Goal: Task Accomplishment & Management: Manage account settings

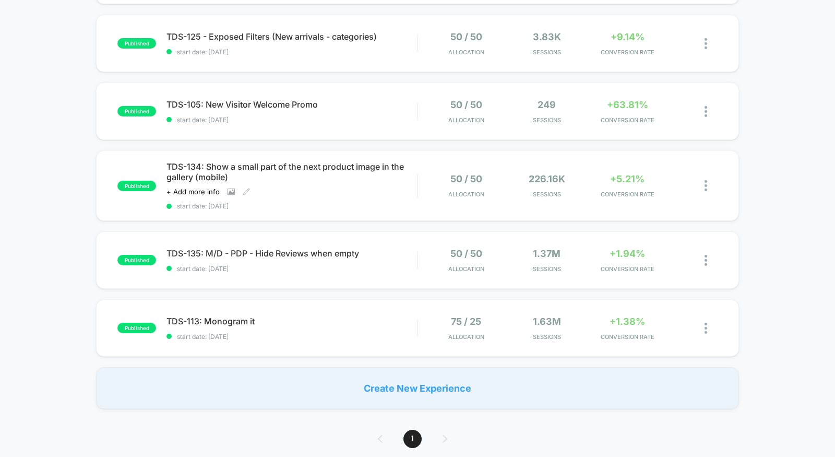
scroll to position [375, 0]
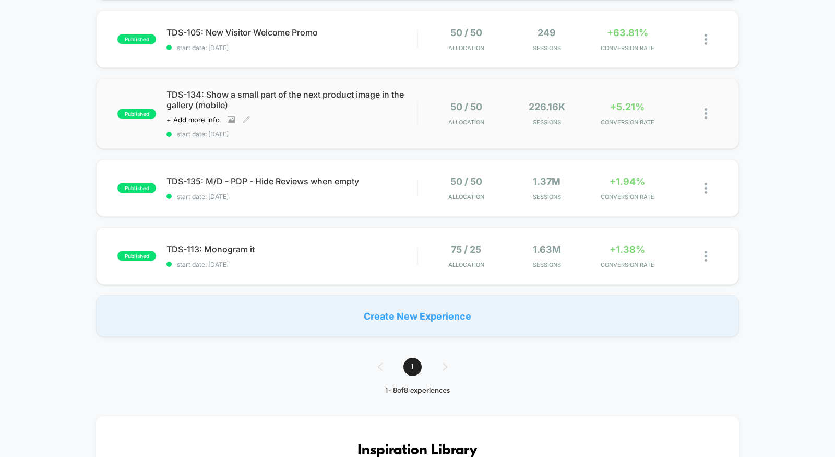
click at [349, 125] on div "TDS-134: Show a small part of the next product image in the gallery (mobile) Cl…" at bounding box center [291, 113] width 250 height 49
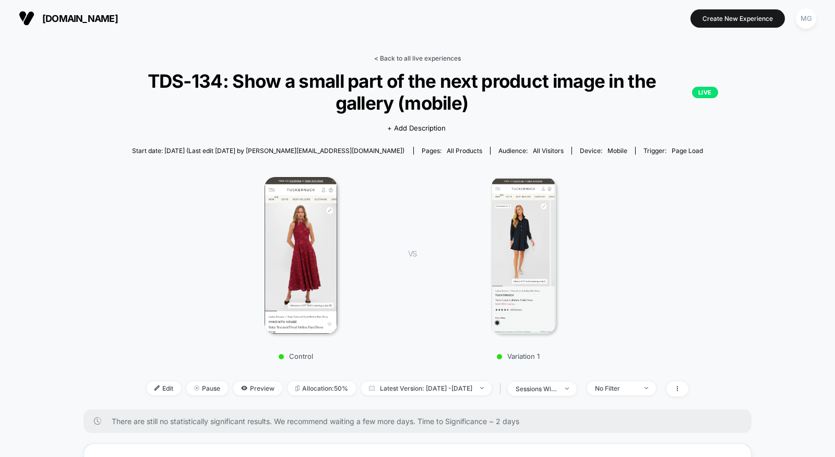
click at [395, 62] on link "< Back to all live experiences" at bounding box center [417, 58] width 87 height 8
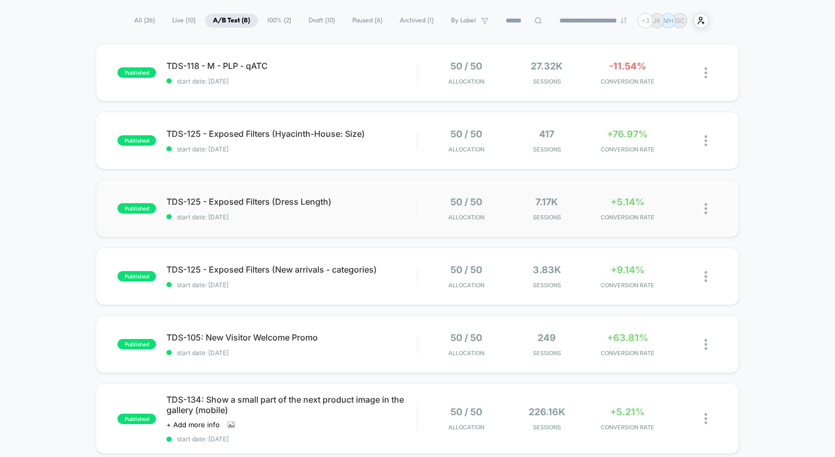
scroll to position [120, 0]
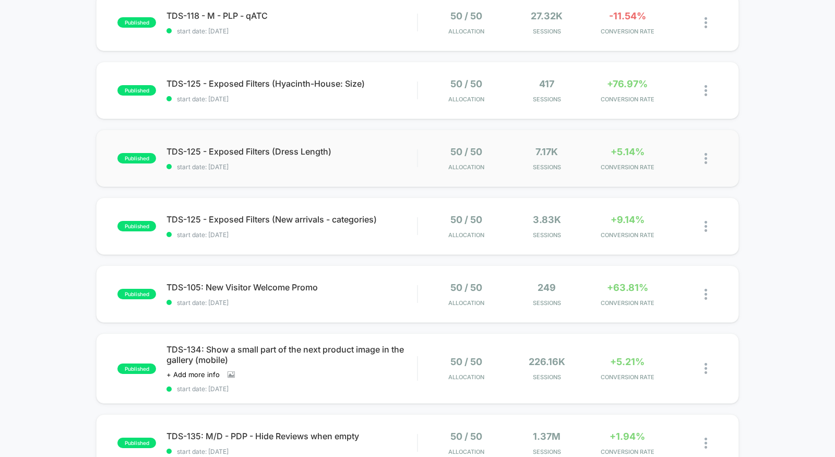
click at [363, 176] on div "published TDS-125 - Exposed Filters (Dress Length) start date: 9/16/2025 50 / 5…" at bounding box center [417, 157] width 643 height 57
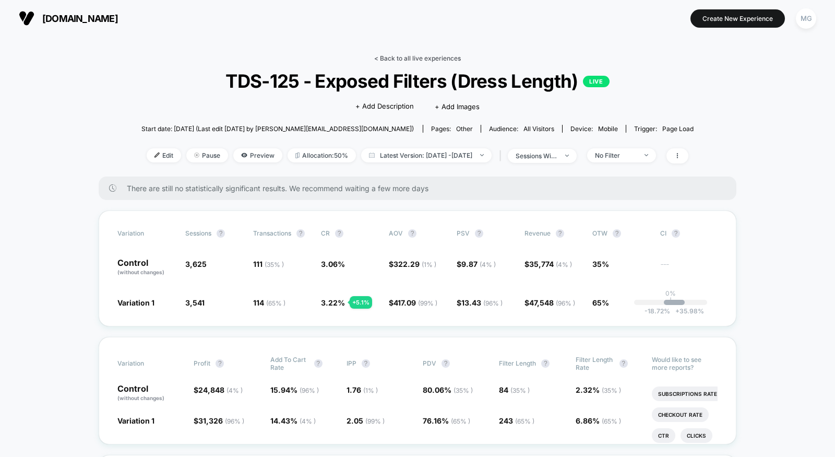
click at [432, 57] on link "< Back to all live experiences" at bounding box center [417, 58] width 87 height 8
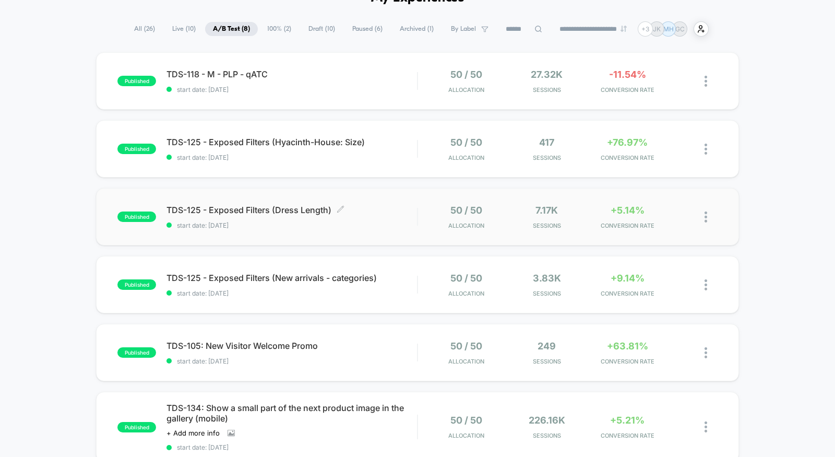
scroll to position [67, 0]
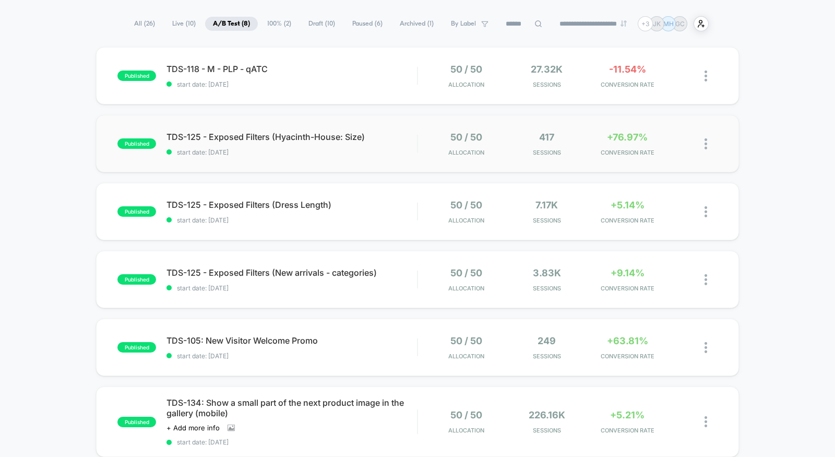
click at [371, 163] on div "published TDS-125 - Exposed Filters (Hyacinth-House: Size) start date: 9/16/202…" at bounding box center [417, 143] width 643 height 57
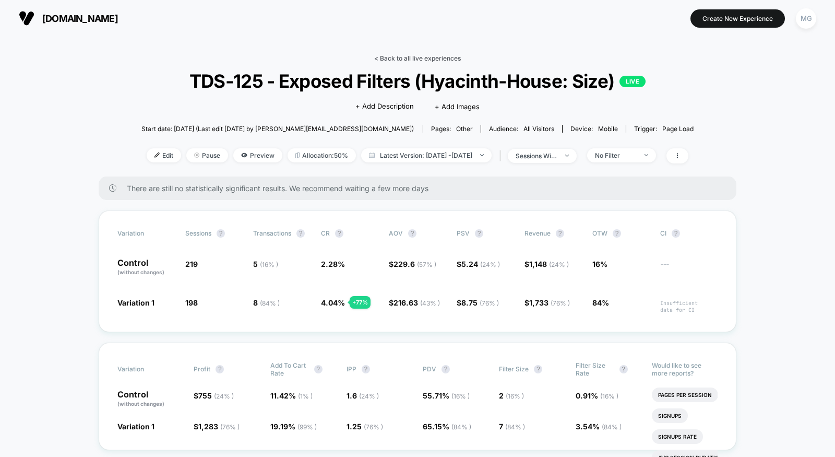
click at [408, 56] on link "< Back to all live experiences" at bounding box center [417, 58] width 87 height 8
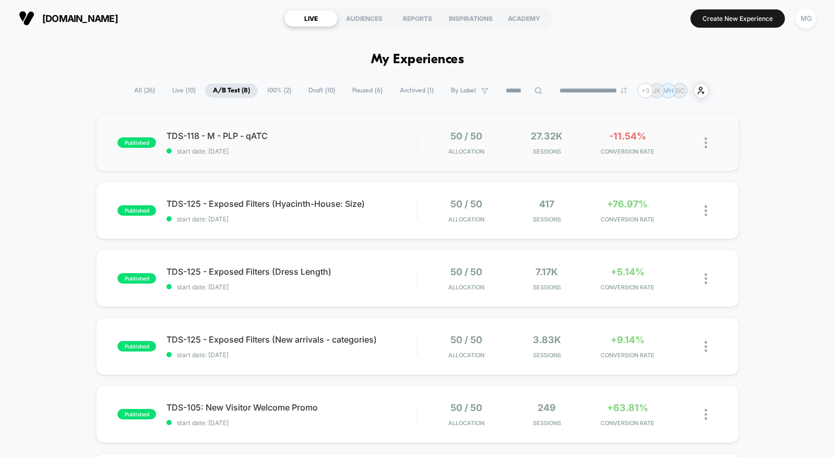
click at [327, 168] on div "published TDS-118 - M - PLP - qATC start date: 9/16/2025 50 / 50 Allocation 27.…" at bounding box center [417, 142] width 643 height 57
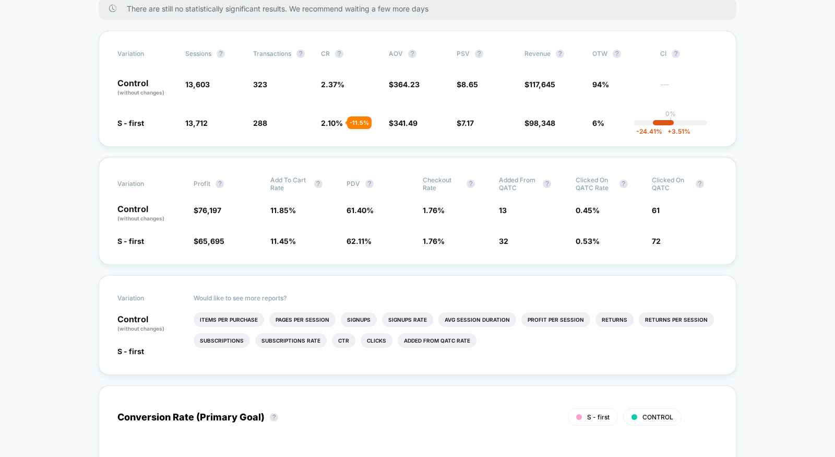
scroll to position [185, 0]
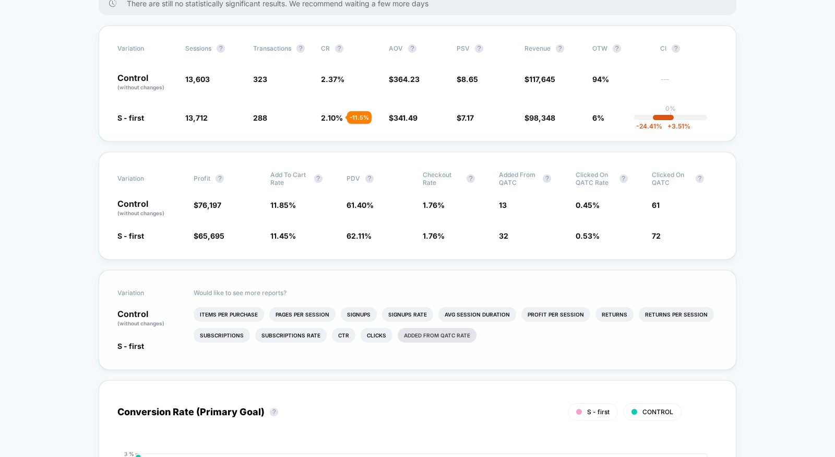
click at [411, 335] on li "Added from qATC rate" at bounding box center [437, 335] width 79 height 15
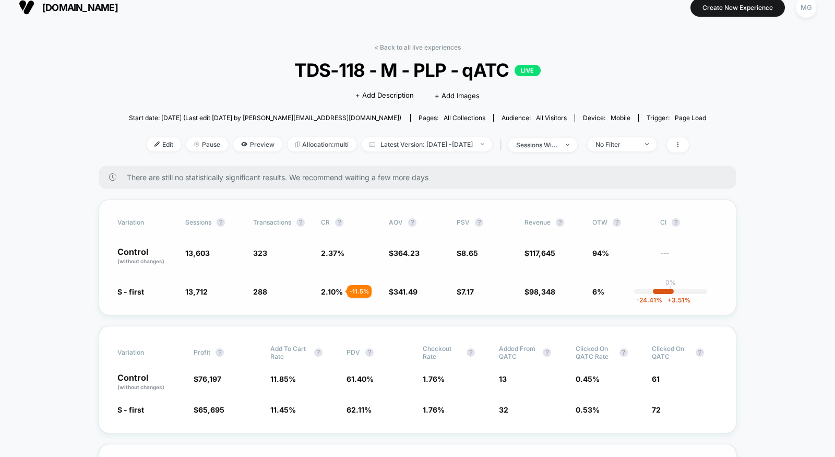
scroll to position [3, 0]
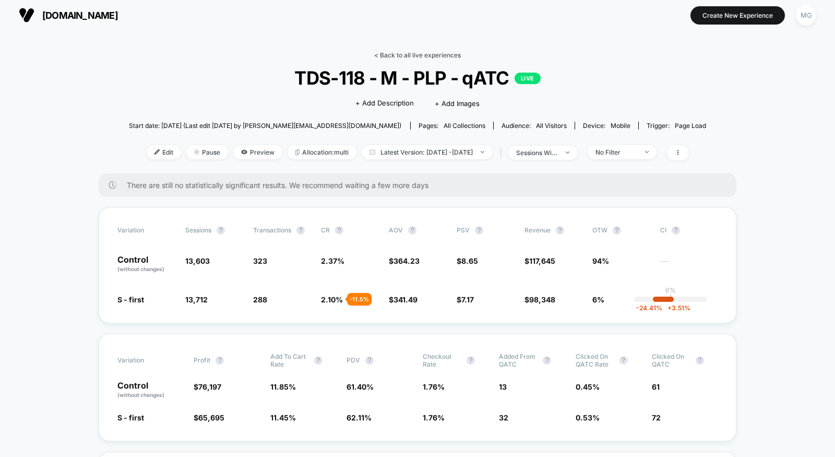
click at [408, 52] on link "< Back to all live experiences" at bounding box center [417, 55] width 87 height 8
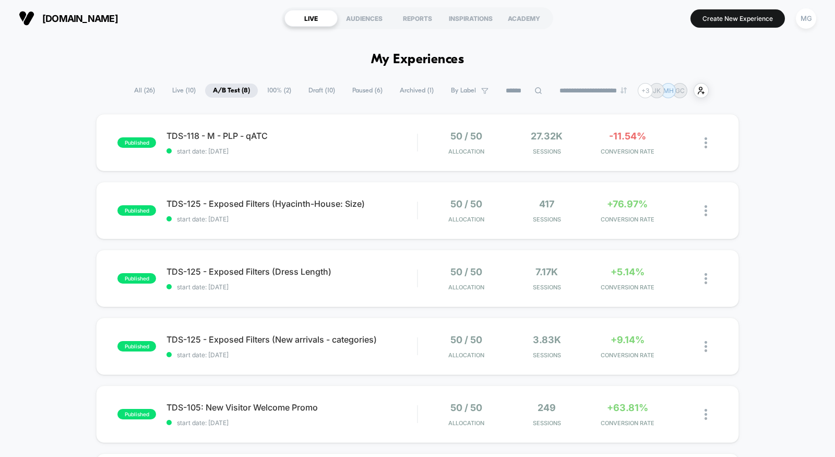
click at [278, 96] on span "100% ( 2 )" at bounding box center [279, 90] width 40 height 14
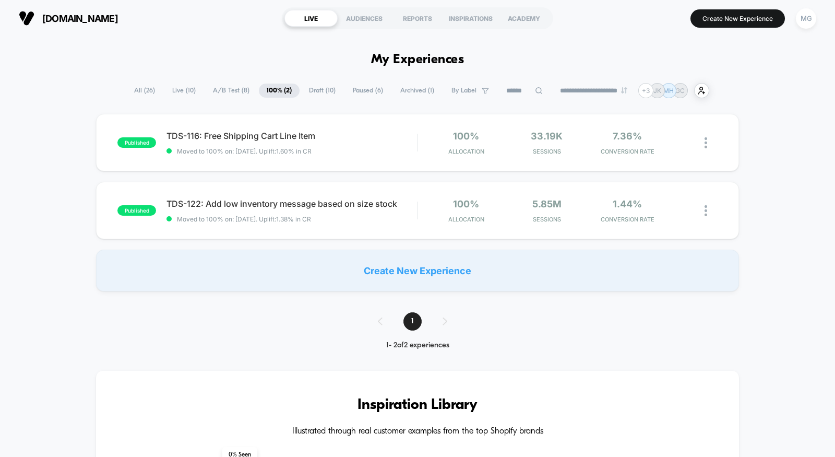
click at [318, 90] on span "Draft ( 10 )" at bounding box center [322, 90] width 42 height 14
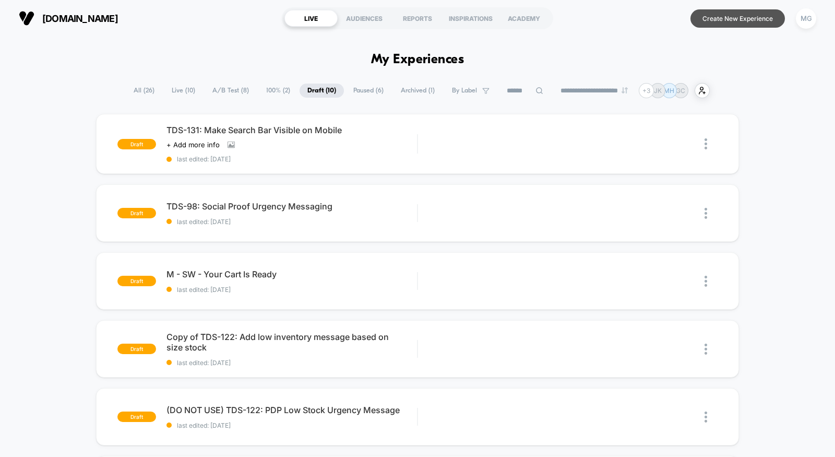
click at [737, 16] on button "Create New Experience" at bounding box center [737, 18] width 94 height 18
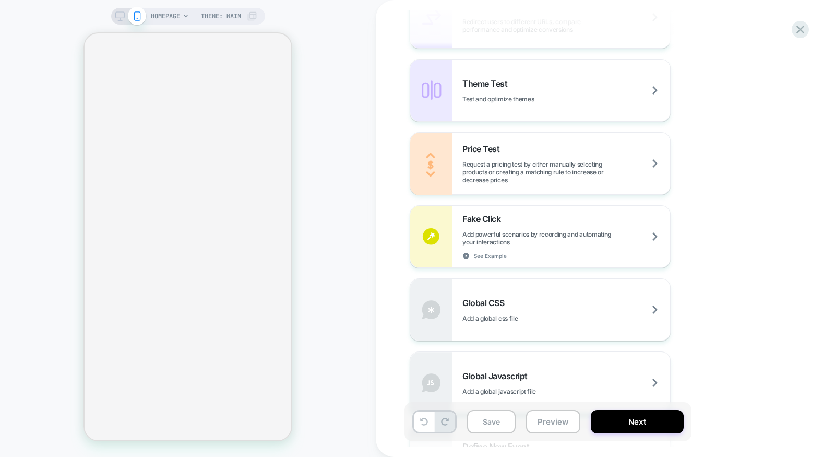
scroll to position [598, 0]
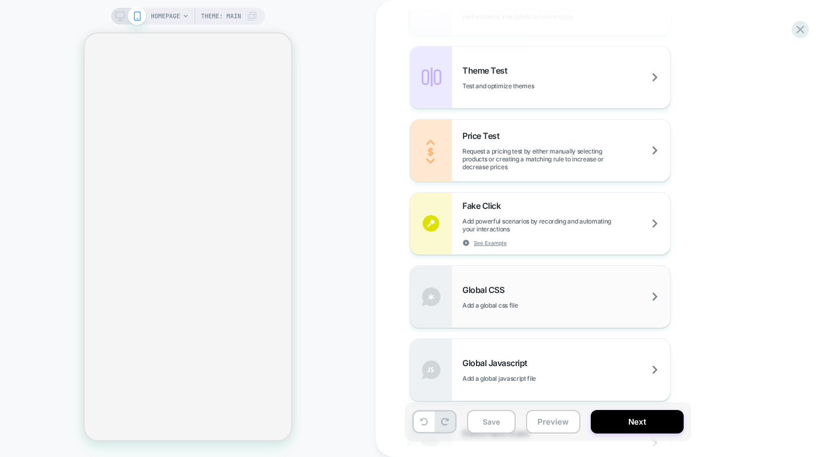
click at [530, 295] on div "Global CSS Add a global css file" at bounding box center [566, 296] width 208 height 25
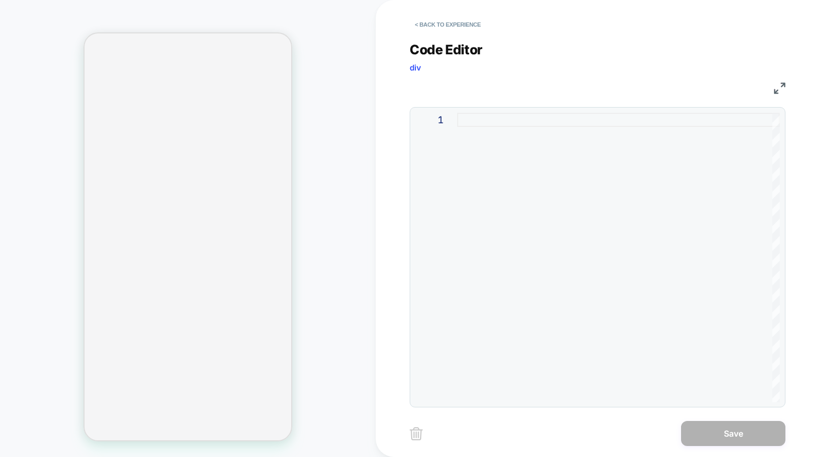
click at [518, 144] on div at bounding box center [618, 257] width 323 height 289
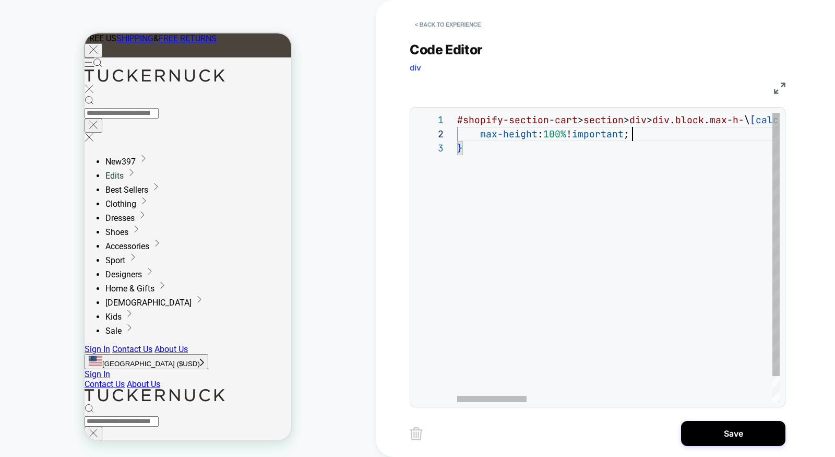
scroll to position [14, 175]
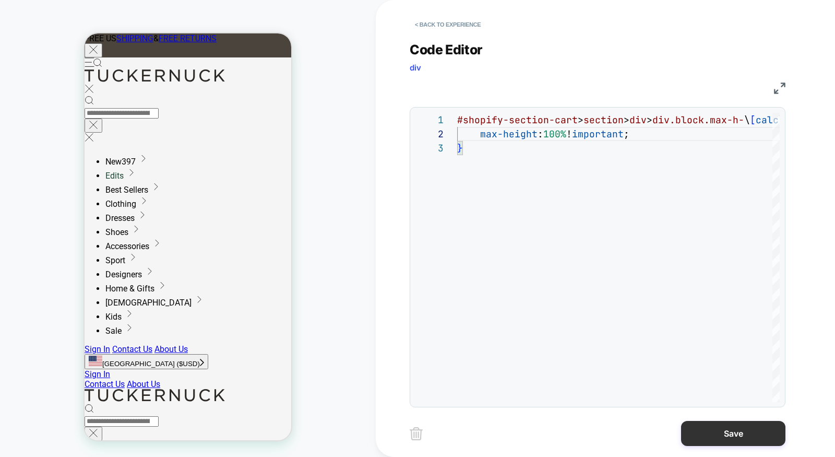
type textarea "**********"
click at [710, 436] on button "Save" at bounding box center [733, 433] width 104 height 25
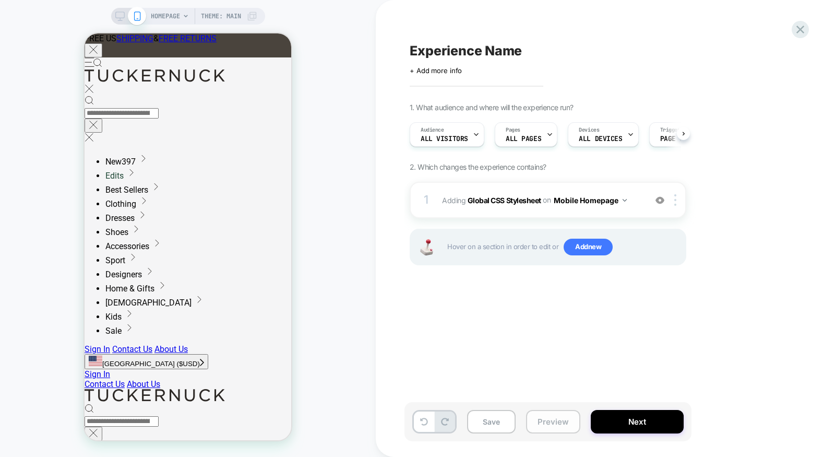
click at [558, 424] on button "Preview" at bounding box center [553, 421] width 54 height 23
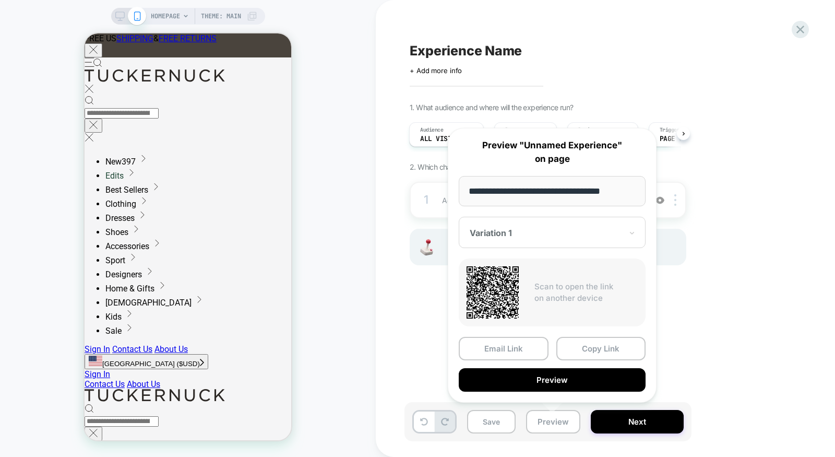
click at [766, 299] on div "Experience Name Click to edit experience details + Add more info 1. What audien…" at bounding box center [599, 228] width 391 height 436
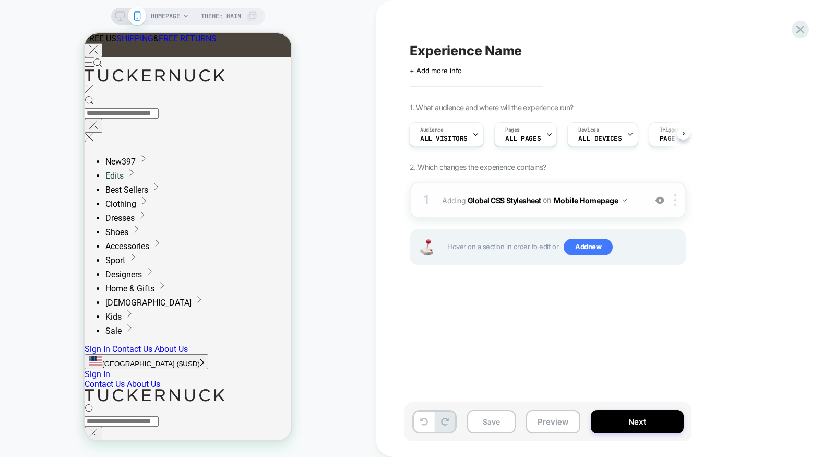
click at [599, 200] on button "Mobile Homepage" at bounding box center [590, 200] width 73 height 15
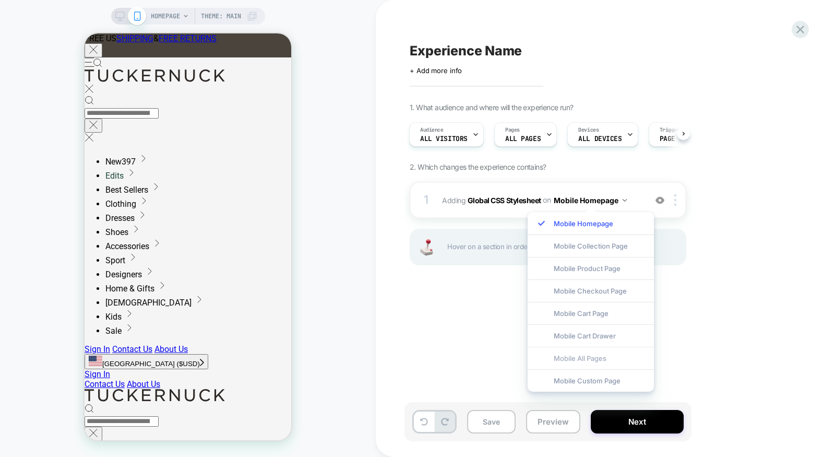
click at [572, 354] on div "Mobile All Pages" at bounding box center [591, 358] width 126 height 22
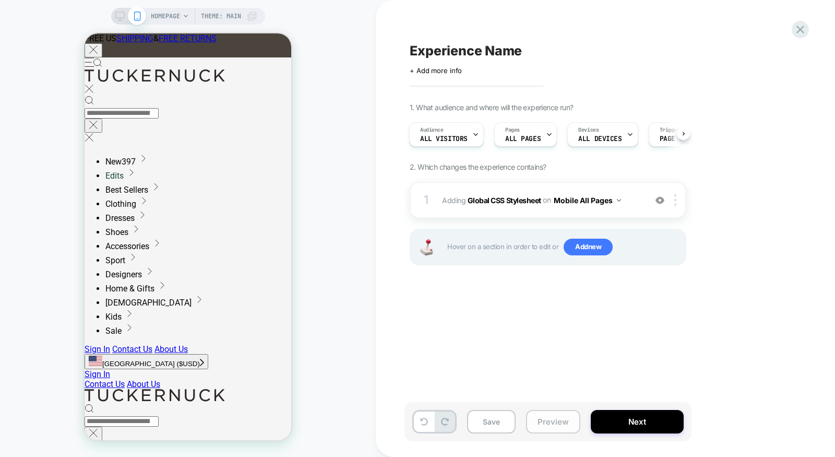
click at [544, 428] on button "Preview" at bounding box center [553, 421] width 54 height 23
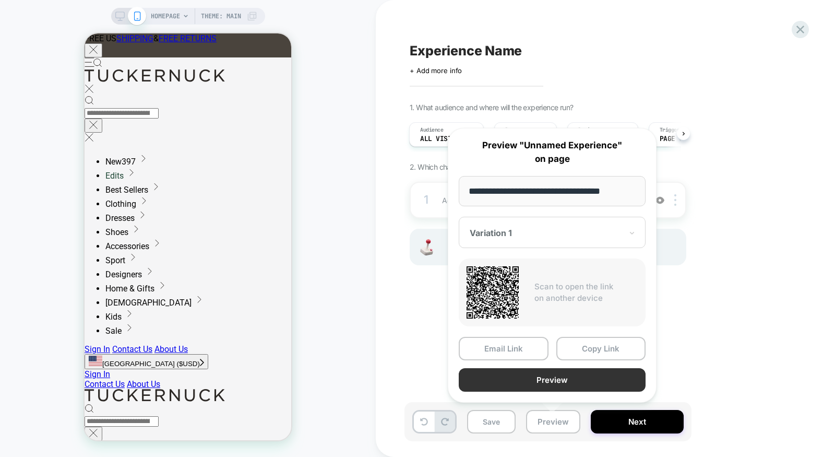
click at [559, 375] on button "Preview" at bounding box center [552, 379] width 187 height 23
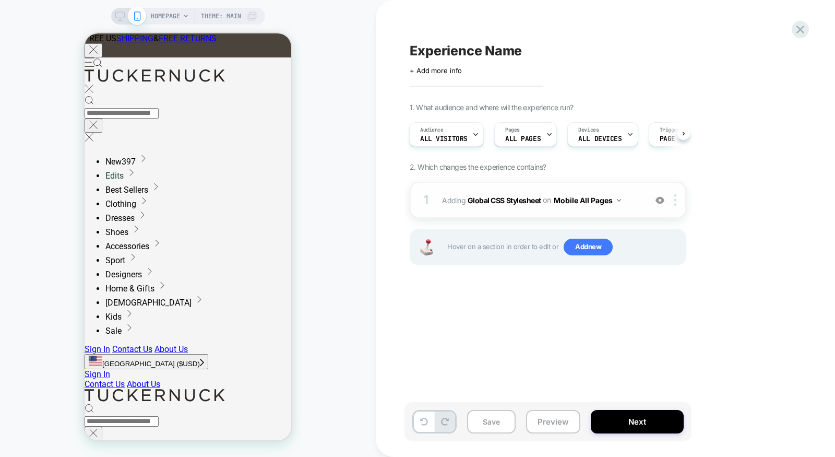
click at [598, 212] on div "1 Adding Global CSS Stylesheet on Mobile All Pages Add Before Add After Copy to…" at bounding box center [548, 200] width 277 height 37
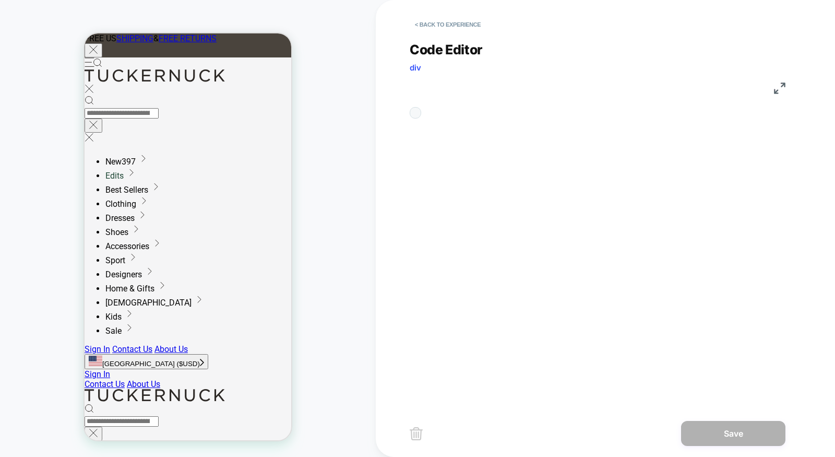
scroll to position [84, 0]
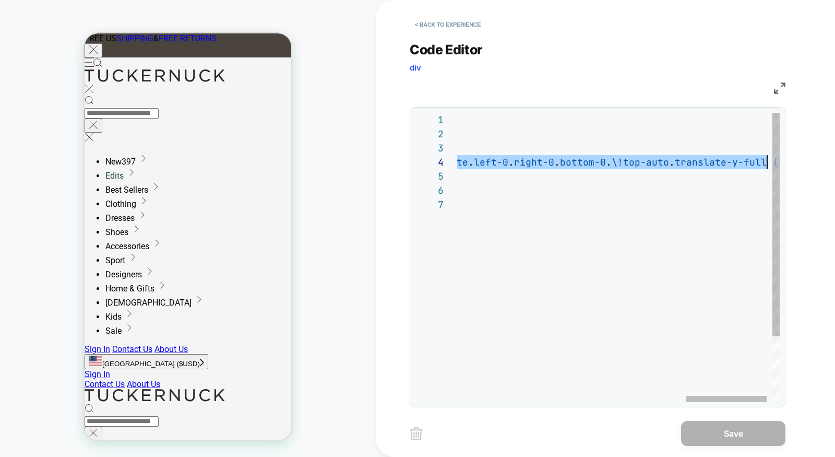
drag, startPoint x: 531, startPoint y: 164, endPoint x: 766, endPoint y: 166, distance: 234.8
click at [766, 166] on div "#shopify-section-cart > section > div > div.block.max-h- \ [ calc\ ( 100vh-104p…" at bounding box center [170, 300] width 1264 height 374
type textarea "**********"
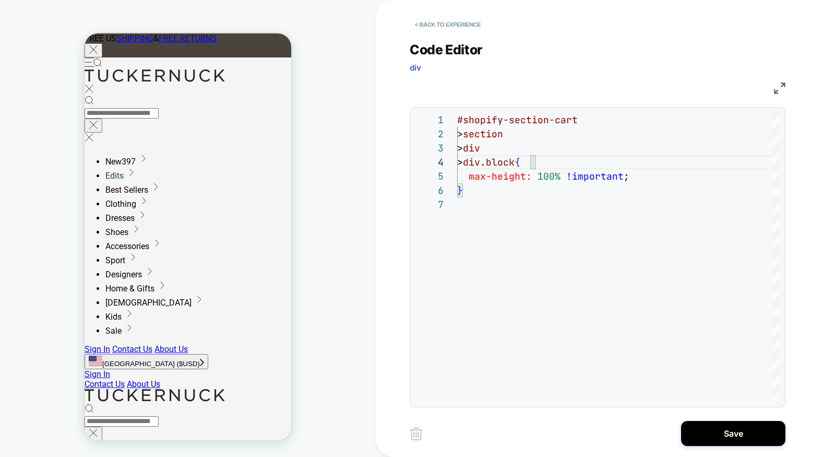
click at [746, 441] on button "Save" at bounding box center [733, 433] width 104 height 25
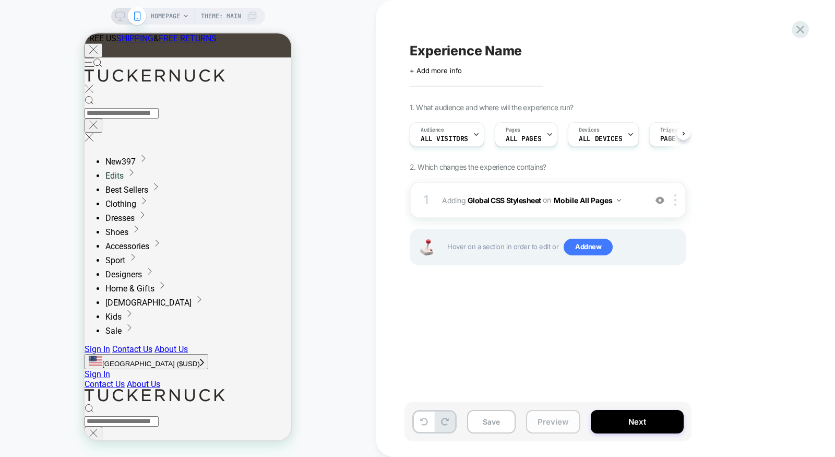
scroll to position [0, 1]
click at [558, 423] on button "Preview" at bounding box center [553, 421] width 54 height 23
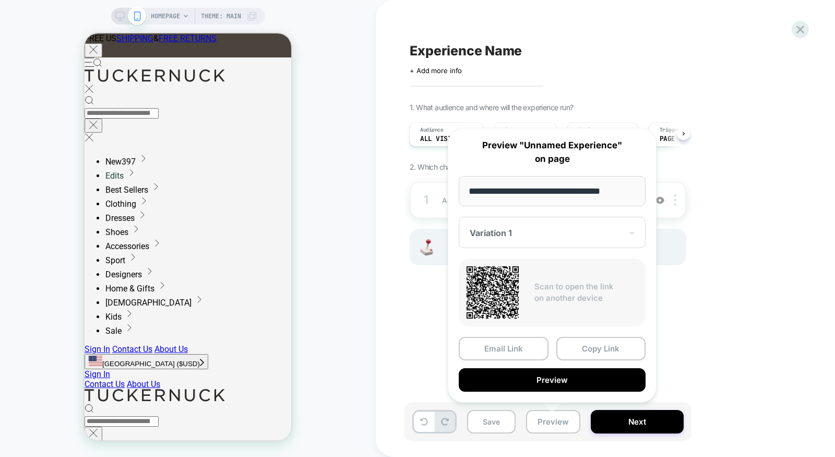
click at [552, 393] on div "**********" at bounding box center [552, 265] width 209 height 274
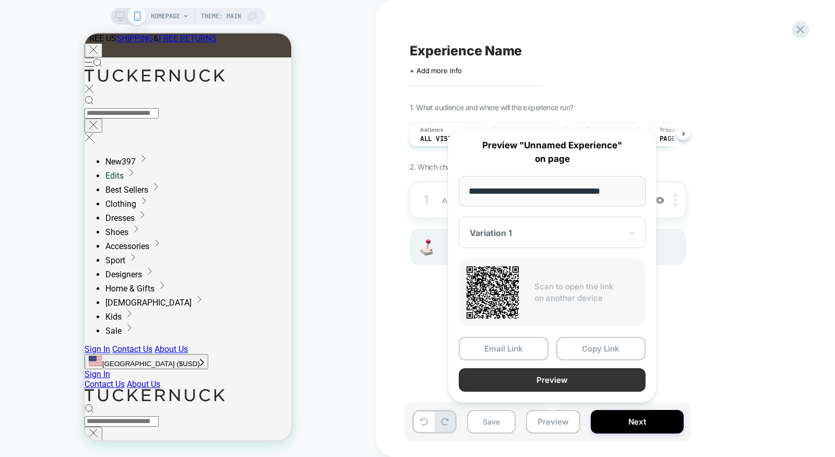
click at [552, 379] on button "Preview" at bounding box center [552, 379] width 187 height 23
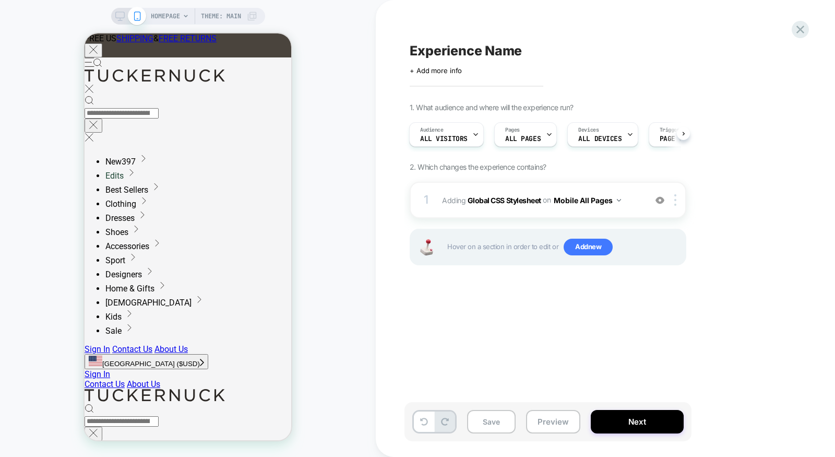
click at [487, 47] on span "Experience Name" at bounding box center [466, 51] width 112 height 16
paste textarea "**********"
type textarea "**********"
click at [602, 139] on span "ALL DEVICES" at bounding box center [599, 139] width 43 height 7
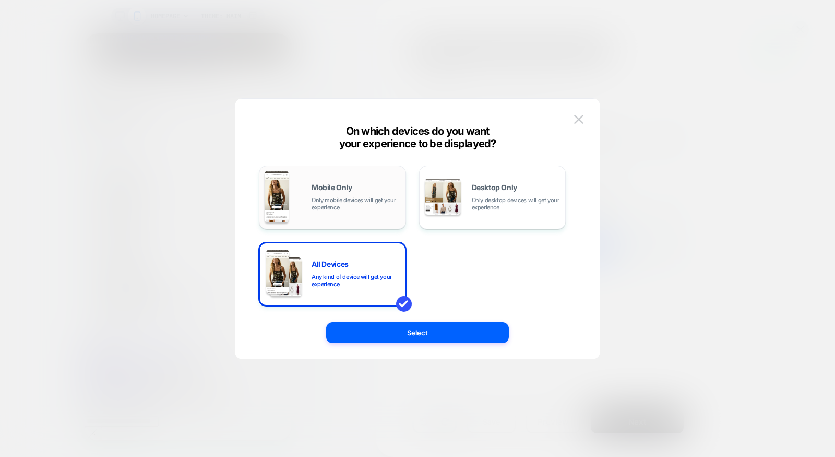
click at [355, 214] on div "Mobile Only Only mobile devices will get your experience" at bounding box center [333, 197] width 136 height 53
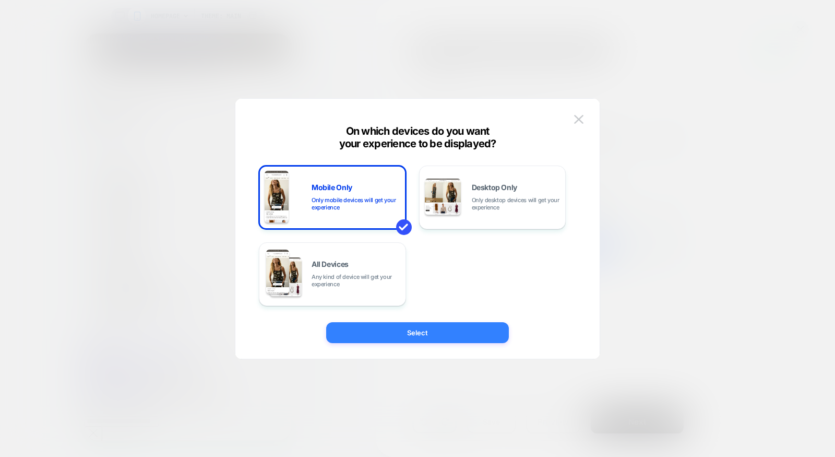
click at [402, 327] on button "Select" at bounding box center [417, 332] width 183 height 21
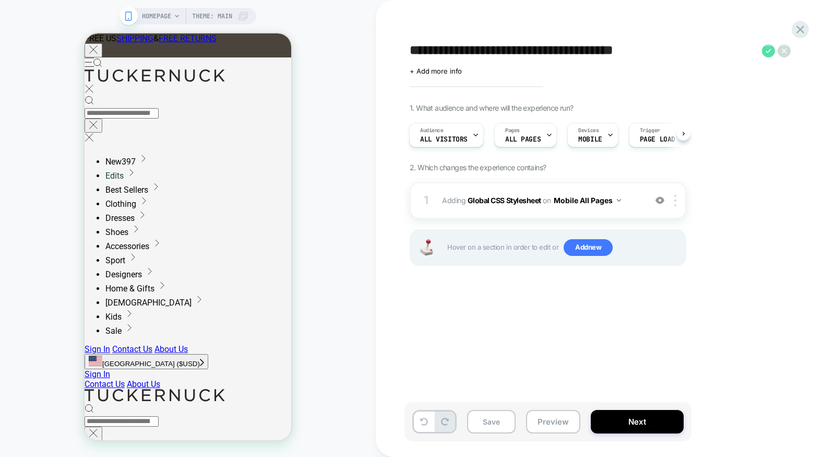
click at [769, 48] on icon at bounding box center [768, 50] width 13 height 13
click at [482, 428] on button "Save" at bounding box center [491, 421] width 49 height 23
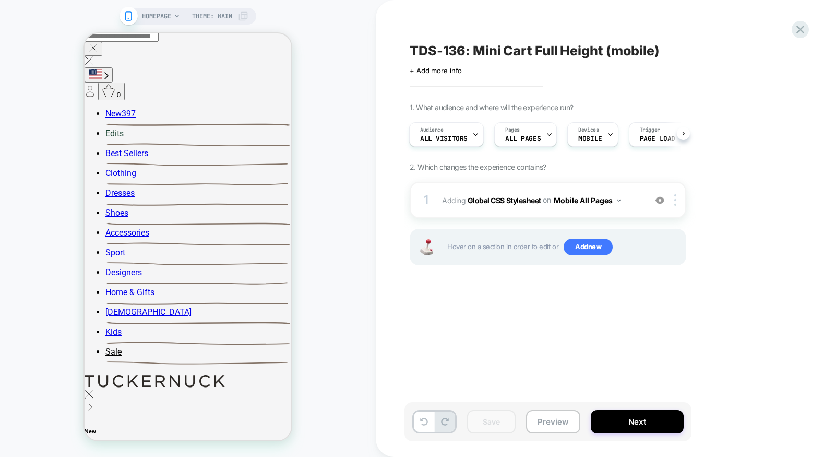
scroll to position [0, 0]
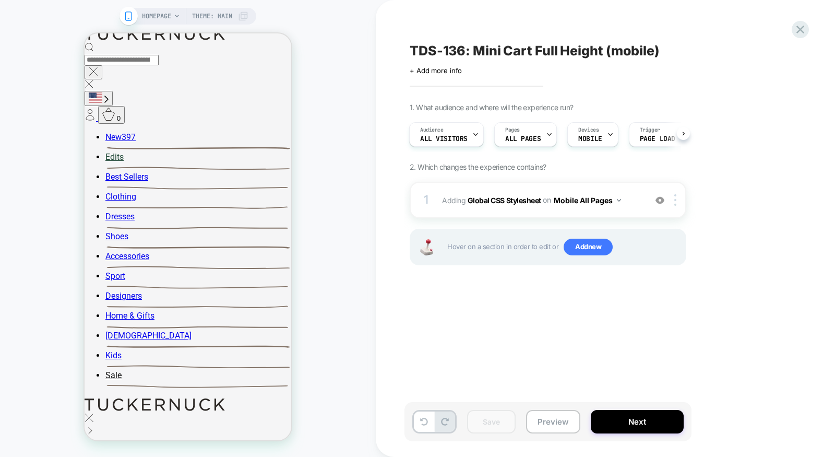
scroll to position [295, 0]
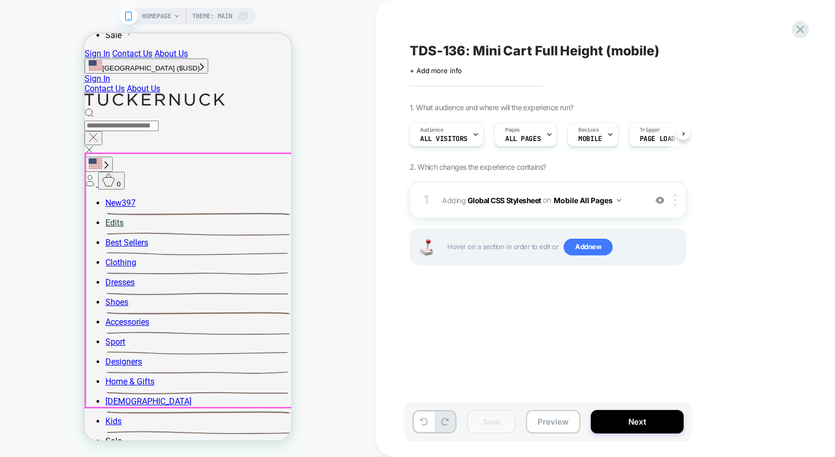
scroll to position [223, 0]
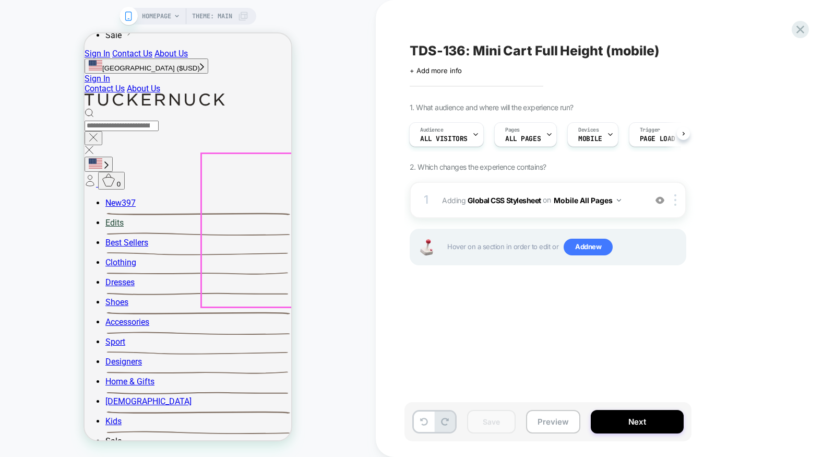
scroll to position [295, 10]
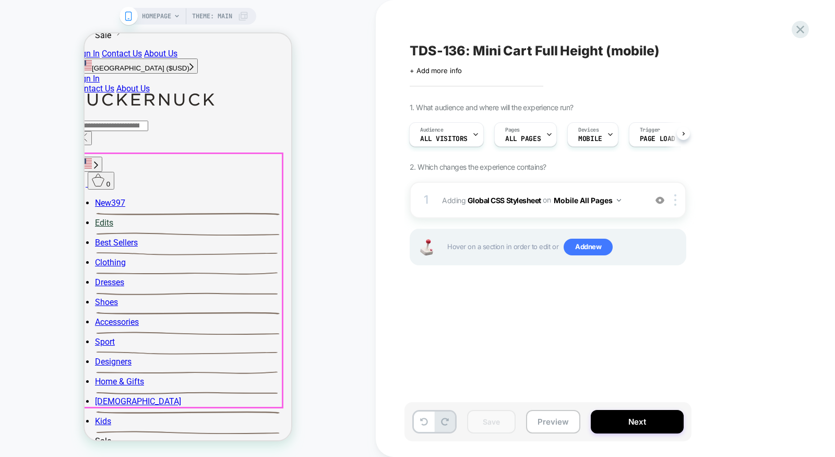
scroll to position [295, 0]
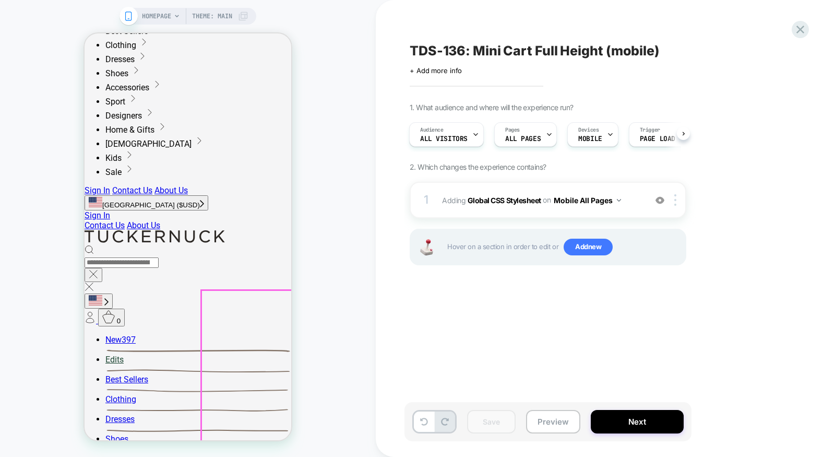
scroll to position [0, 0]
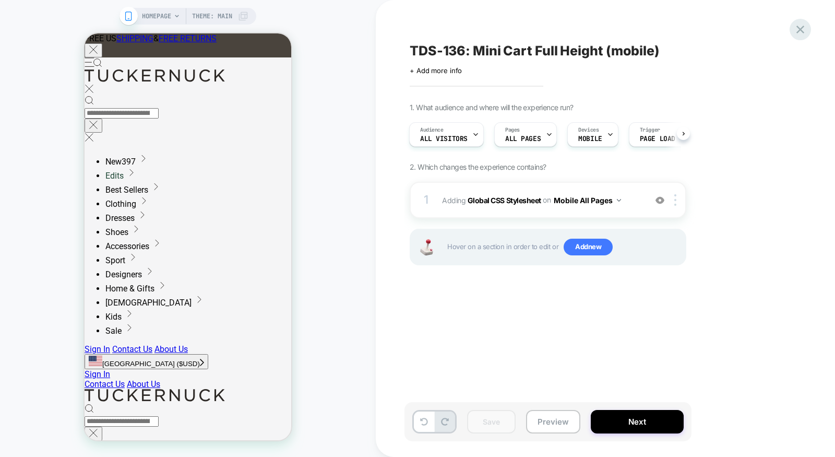
click at [798, 31] on icon at bounding box center [800, 30] width 8 height 8
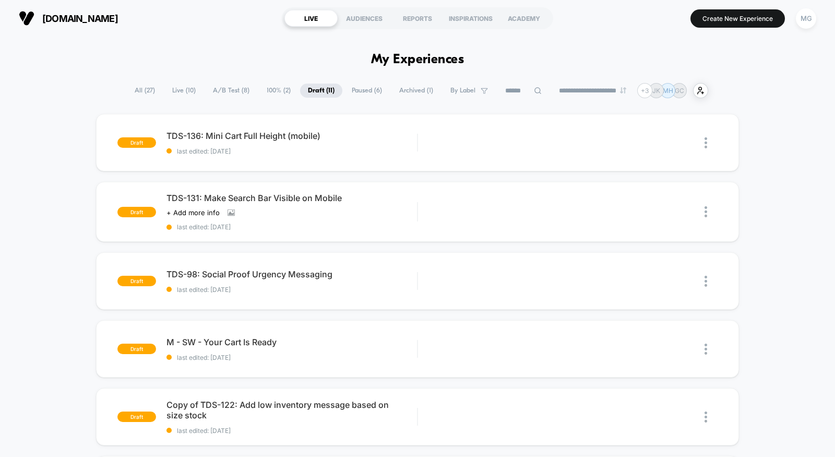
click at [224, 89] on span "A/B Test ( 8 )" at bounding box center [231, 90] width 52 height 14
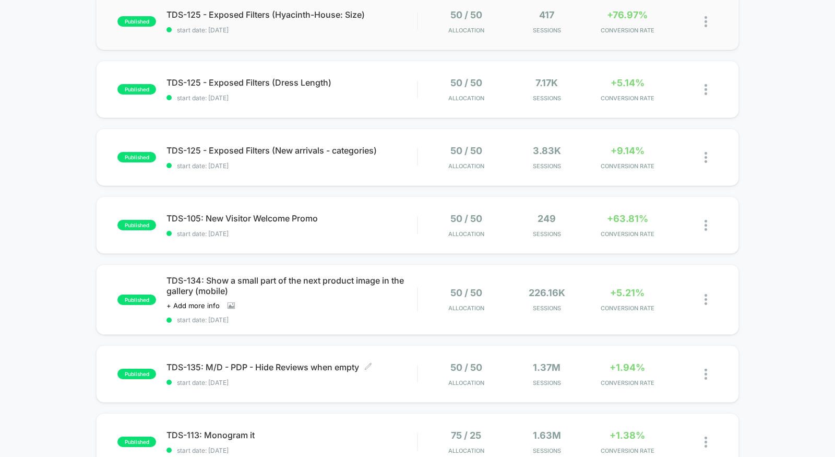
scroll to position [183, 0]
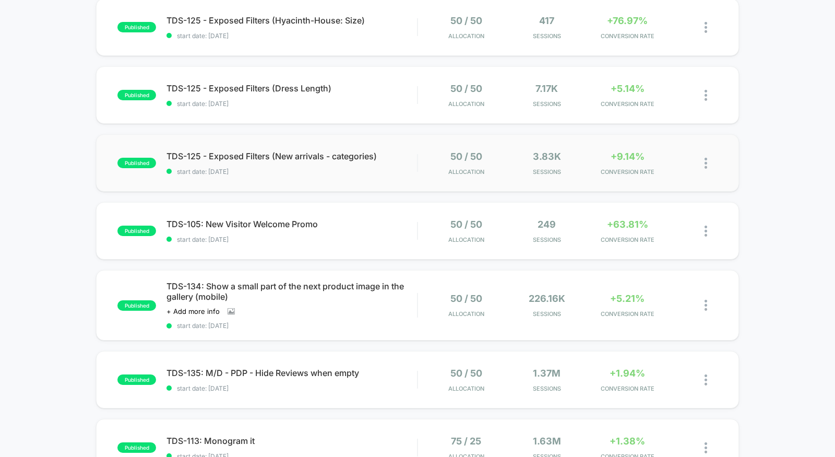
click at [286, 182] on div "published TDS-125 - Exposed Filters (New arrivals - categories) start date: 9/1…" at bounding box center [417, 162] width 643 height 57
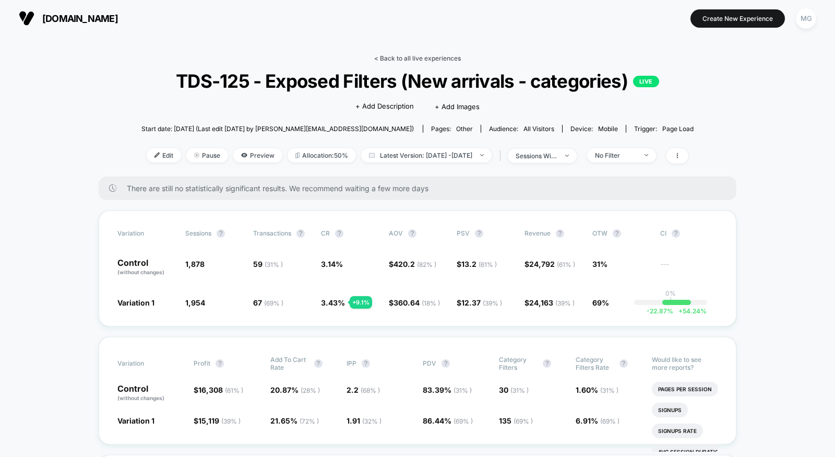
click at [414, 59] on link "< Back to all live experiences" at bounding box center [417, 58] width 87 height 8
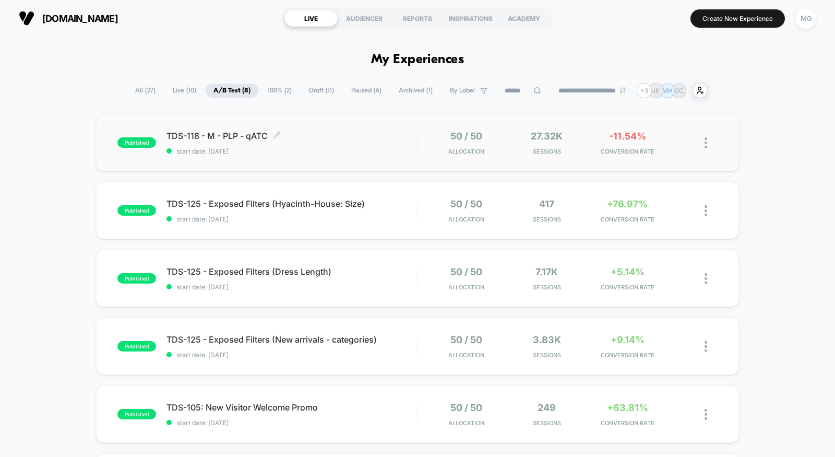
click at [388, 146] on div "TDS-118 - M - PLP - qATC Click to edit experience details Click to edit experie…" at bounding box center [291, 142] width 250 height 25
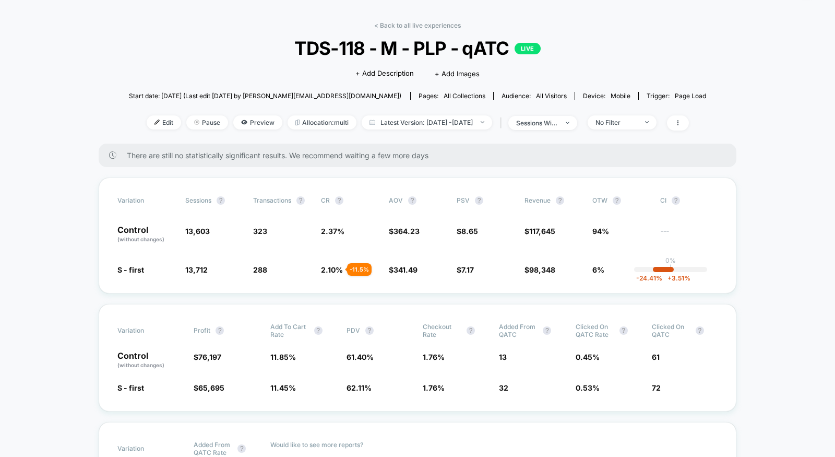
scroll to position [6, 0]
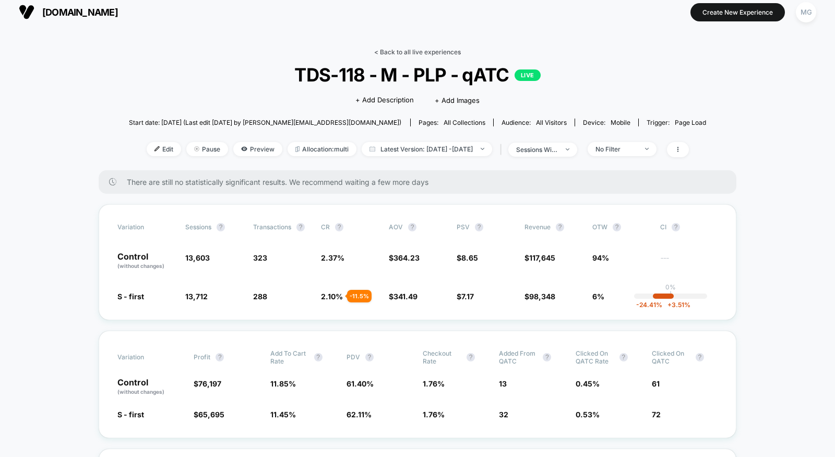
click at [435, 48] on link "< Back to all live experiences" at bounding box center [417, 52] width 87 height 8
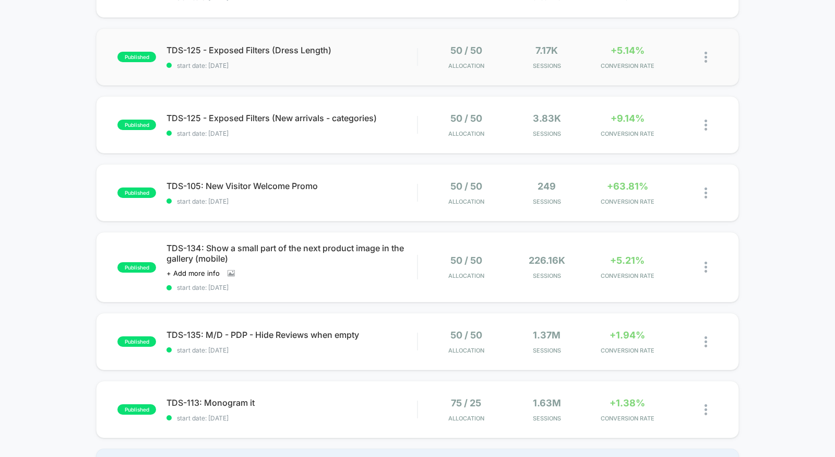
scroll to position [272, 0]
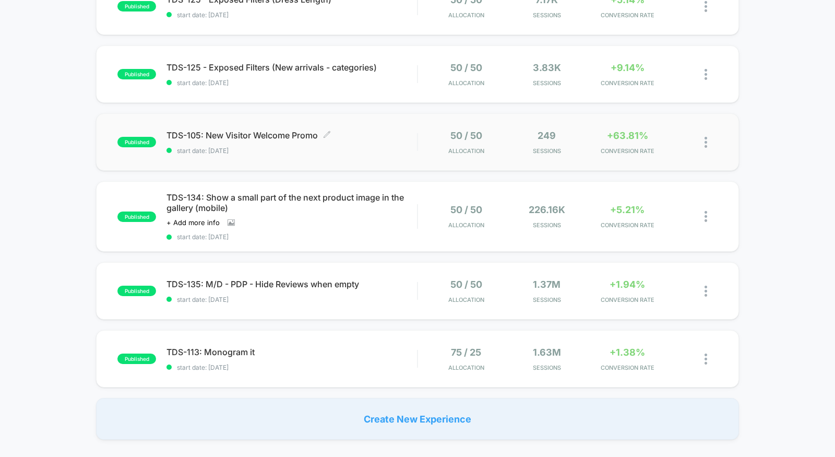
click at [345, 153] on span "start date: [DATE]" at bounding box center [291, 151] width 250 height 8
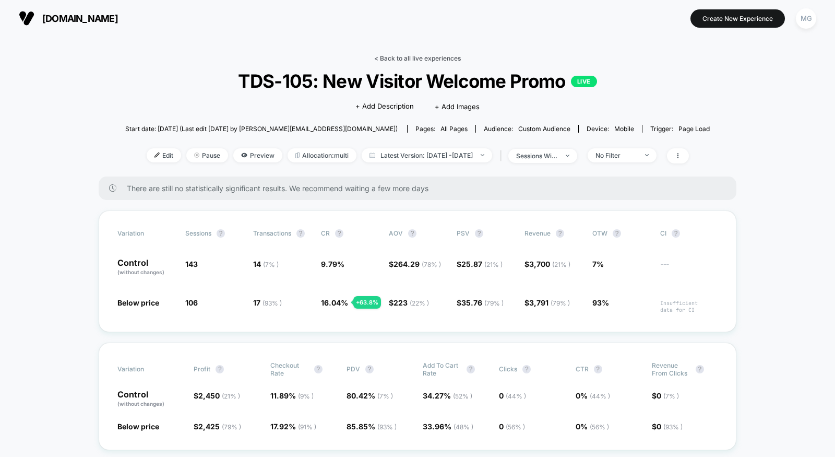
click at [415, 57] on link "< Back to all live experiences" at bounding box center [417, 58] width 87 height 8
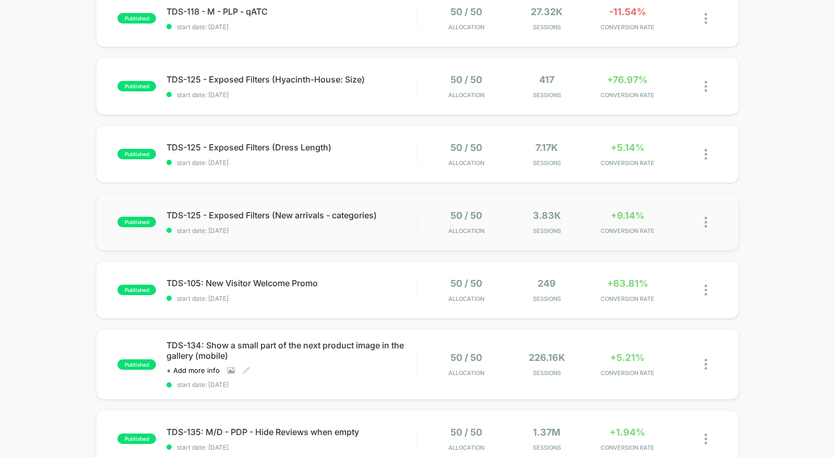
scroll to position [139, 0]
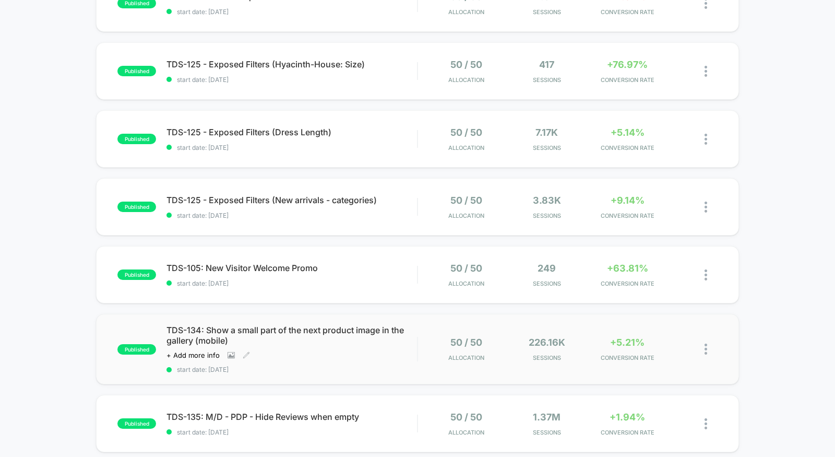
click at [339, 343] on span "TDS-134: Show a small part of the next product image in the gallery (mobile)" at bounding box center [291, 335] width 250 height 21
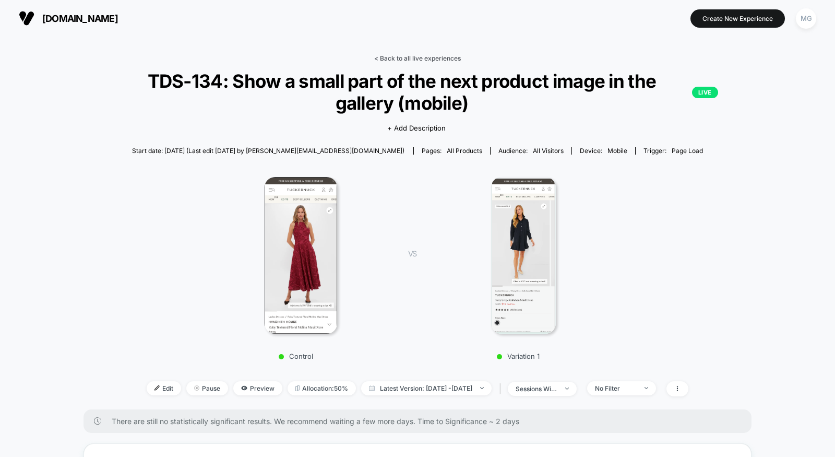
click at [435, 57] on link "< Back to all live experiences" at bounding box center [417, 58] width 87 height 8
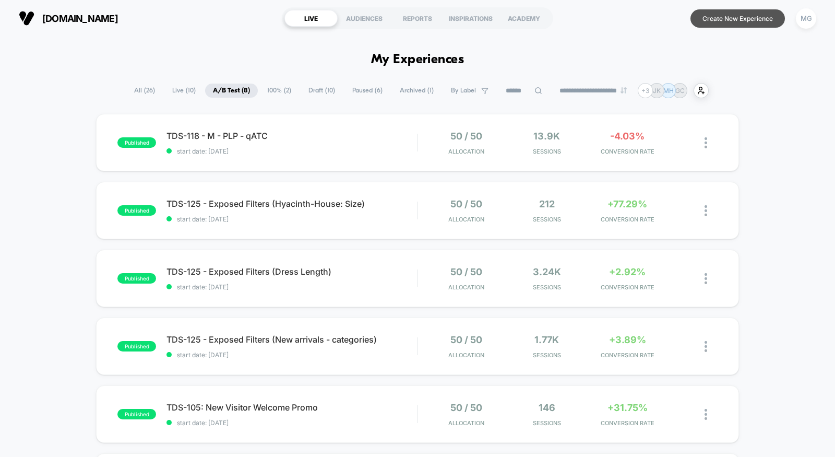
click at [755, 18] on button "Create New Experience" at bounding box center [737, 18] width 94 height 18
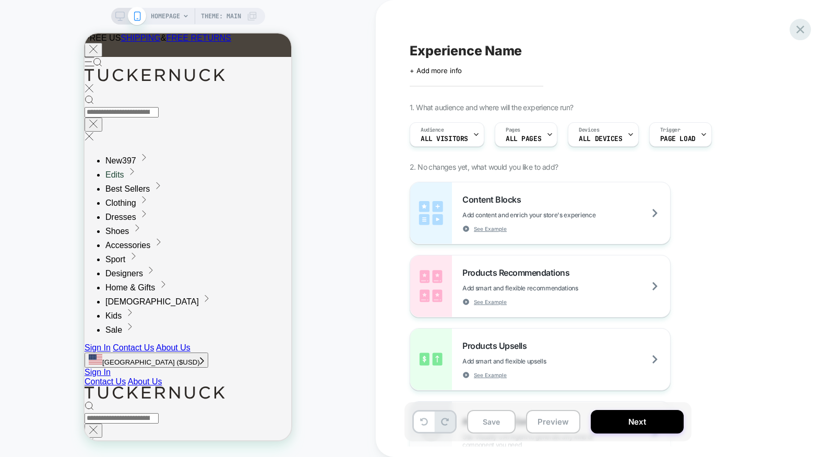
click at [805, 30] on icon at bounding box center [800, 29] width 14 height 14
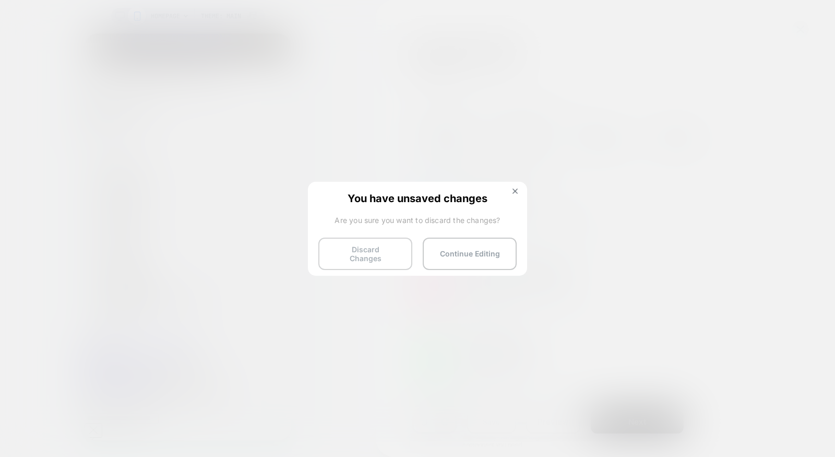
click at [375, 252] on button "Discard Changes" at bounding box center [365, 253] width 94 height 32
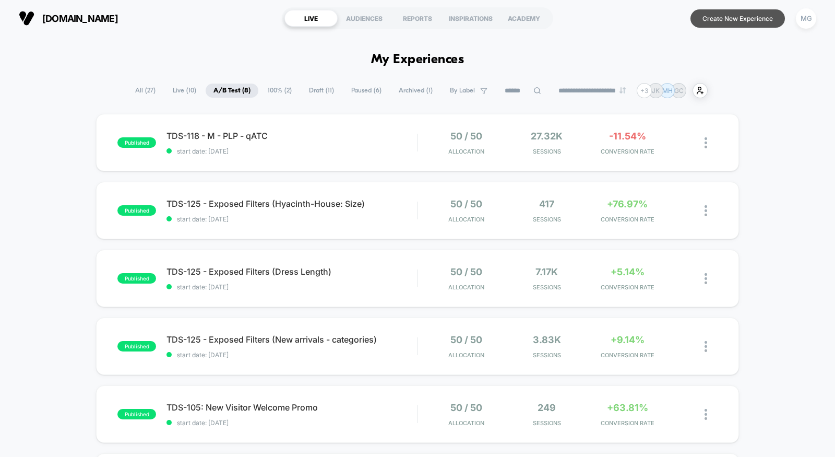
click at [750, 18] on button "Create New Experience" at bounding box center [737, 18] width 94 height 18
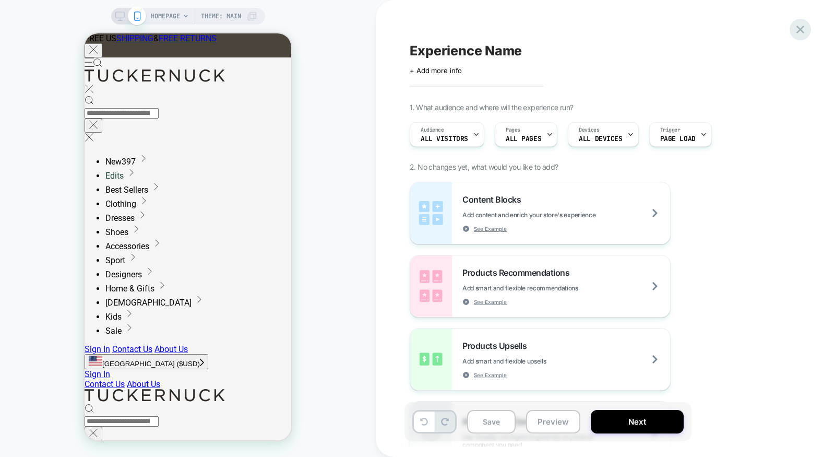
click at [802, 34] on icon at bounding box center [800, 29] width 14 height 14
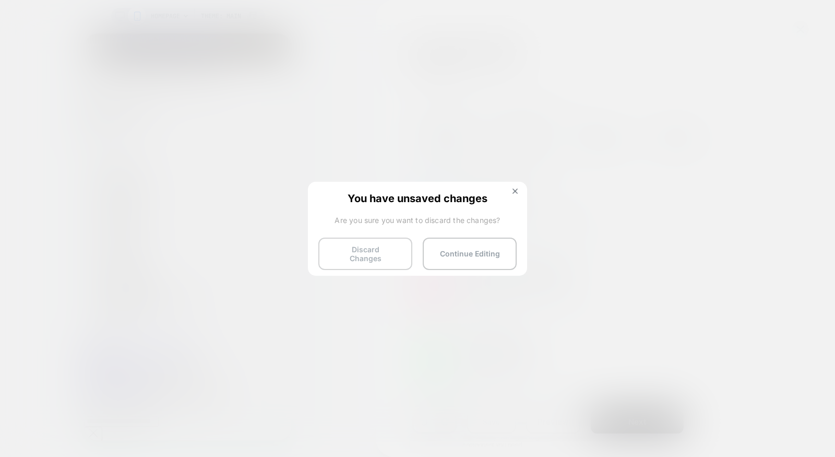
click at [363, 244] on button "Discard Changes" at bounding box center [365, 253] width 94 height 32
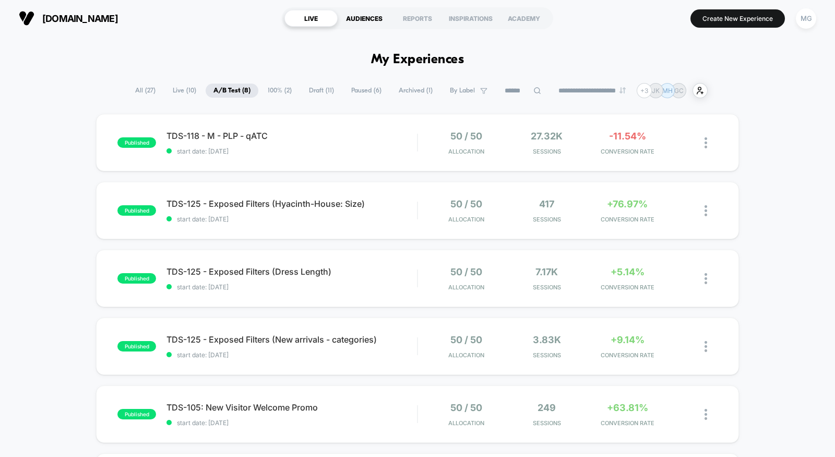
click at [377, 20] on div "AUDIENCES" at bounding box center [364, 18] width 53 height 17
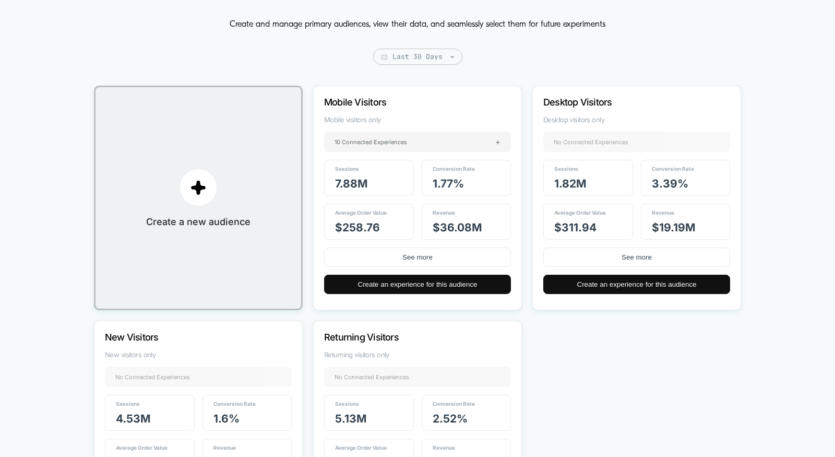
scroll to position [181, 0]
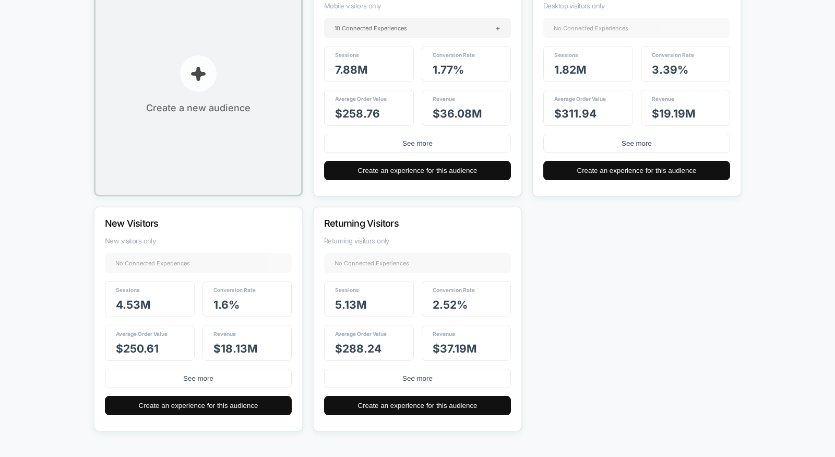
click at [206, 132] on button "Create a new audience" at bounding box center [198, 84] width 209 height 224
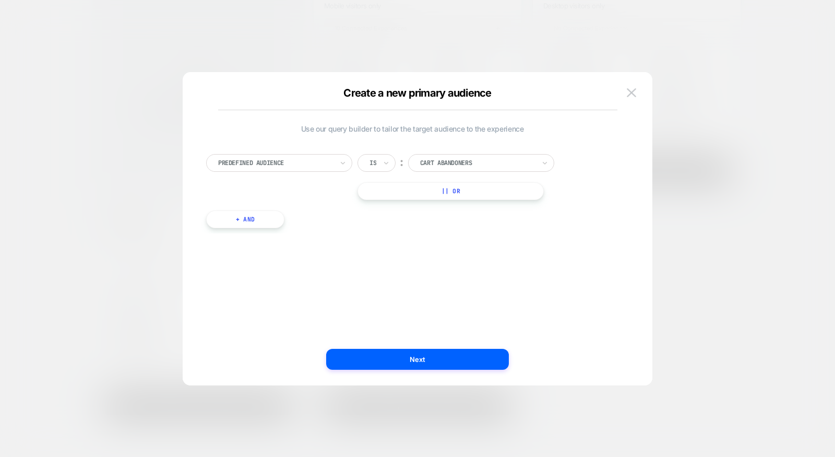
click at [272, 166] on div at bounding box center [275, 162] width 115 height 9
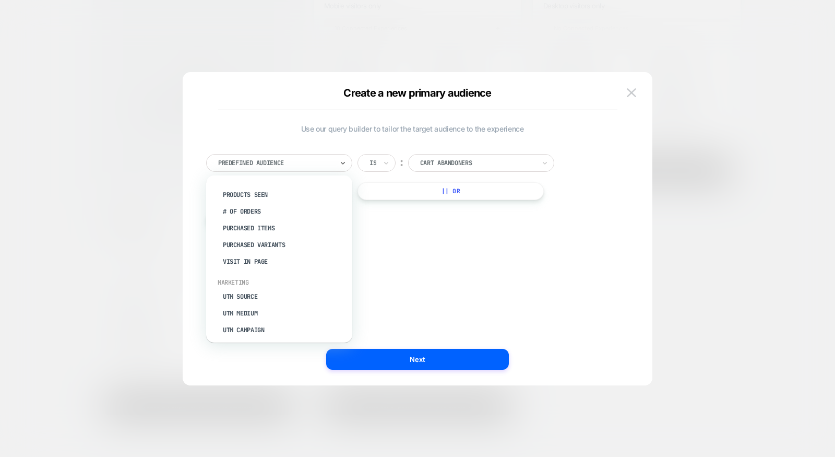
scroll to position [364, 0]
click at [243, 255] on div "Visit In Page" at bounding box center [285, 260] width 136 height 17
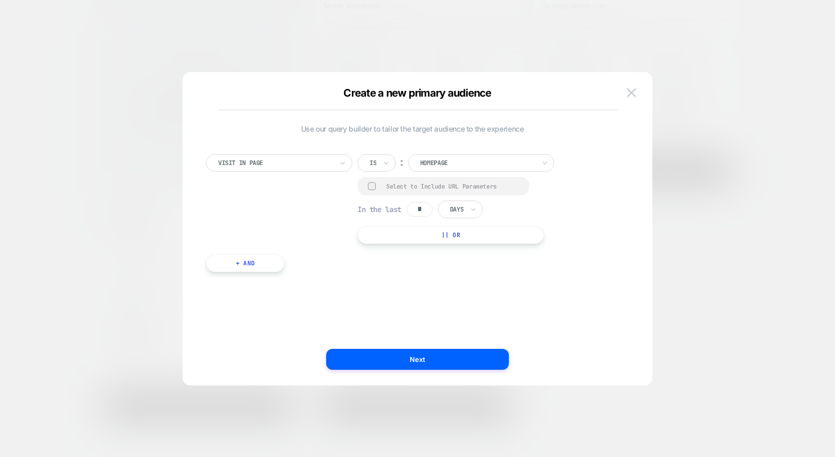
click at [455, 164] on div at bounding box center [477, 162] width 115 height 9
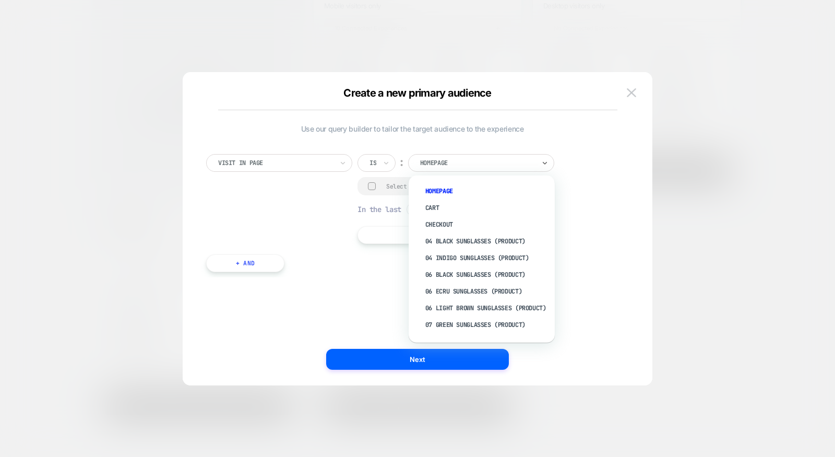
click at [360, 165] on div "Is" at bounding box center [376, 163] width 38 height 18
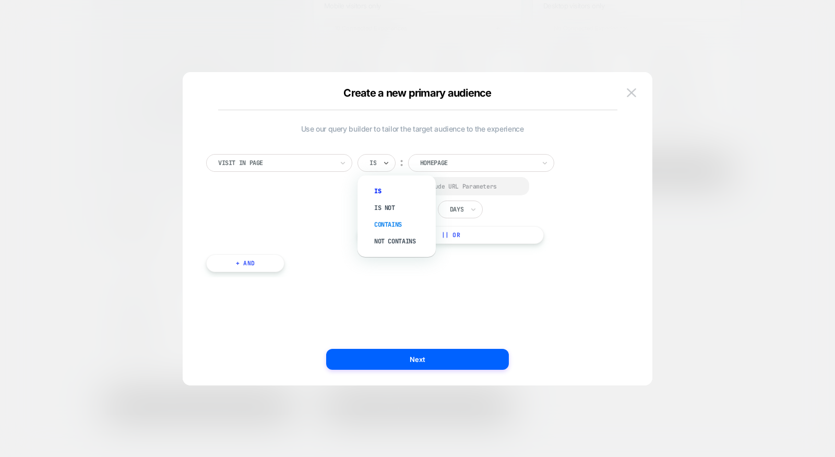
click at [377, 228] on div "Contains" at bounding box center [402, 224] width 68 height 17
click at [499, 162] on input "**********" at bounding box center [494, 161] width 130 height 15
paste input "******"
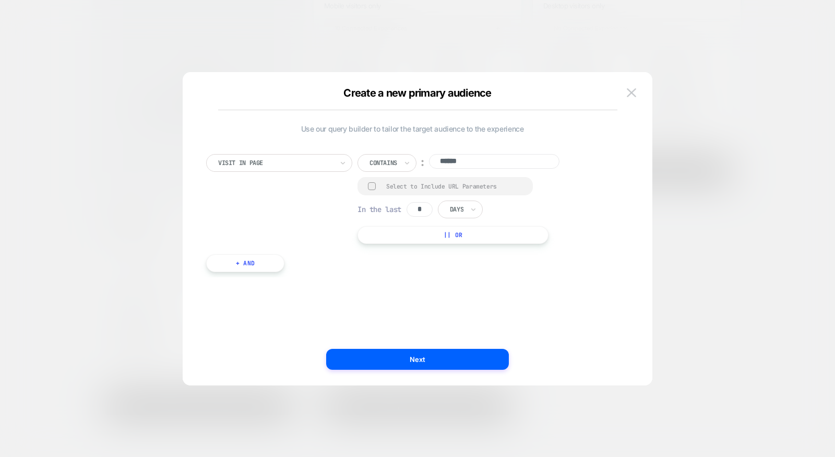
type input "******"
click at [374, 185] on div at bounding box center [372, 186] width 8 height 8
click at [374, 185] on rect at bounding box center [372, 186] width 9 height 8
click at [405, 362] on button "Next" at bounding box center [417, 359] width 183 height 21
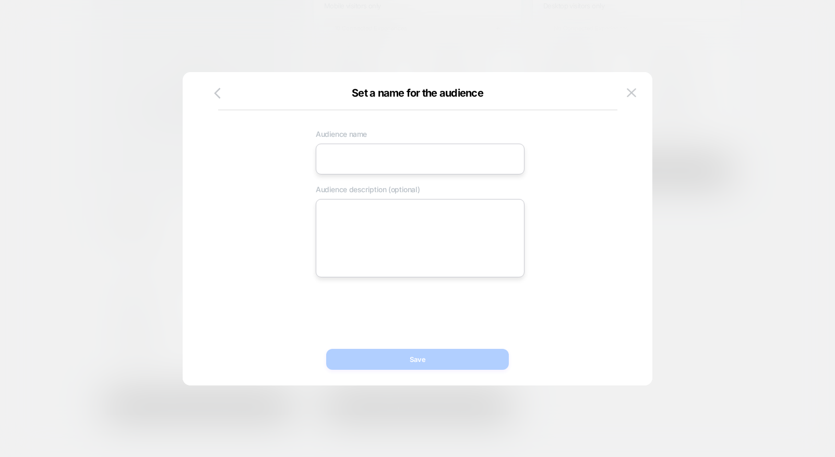
click at [416, 162] on input at bounding box center [420, 159] width 209 height 31
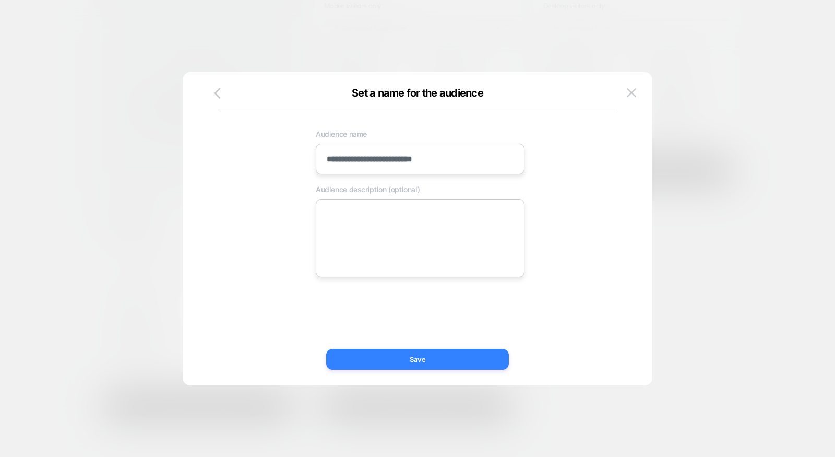
type input "**********"
click at [384, 364] on button "Save" at bounding box center [417, 359] width 183 height 21
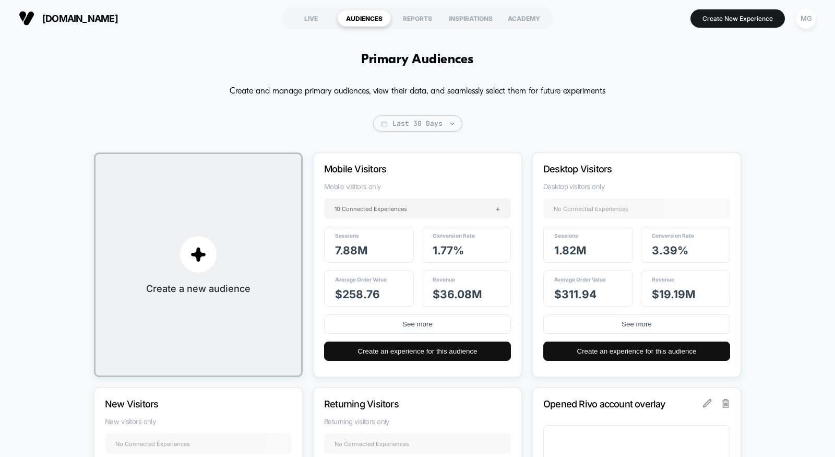
scroll to position [212, 0]
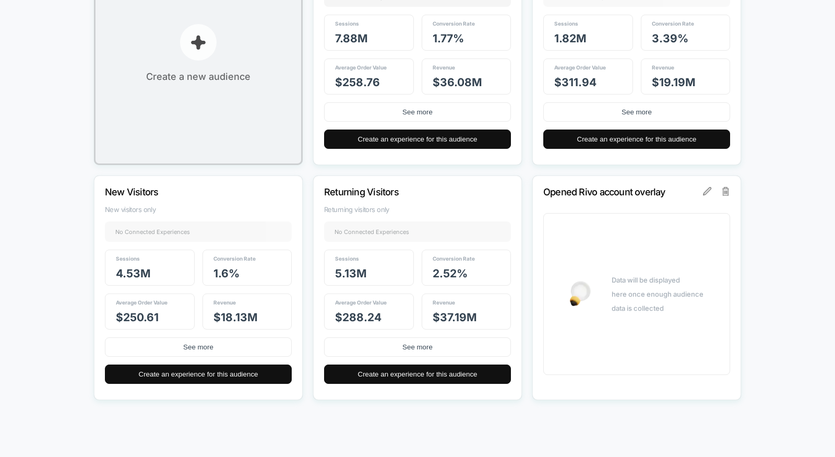
click at [257, 57] on button "Create a new audience" at bounding box center [198, 53] width 209 height 224
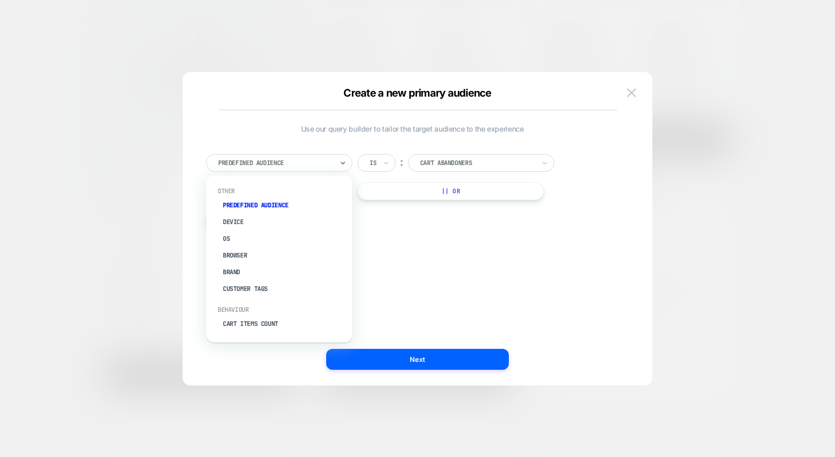
click at [336, 164] on div "Predefined Audience" at bounding box center [279, 163] width 146 height 18
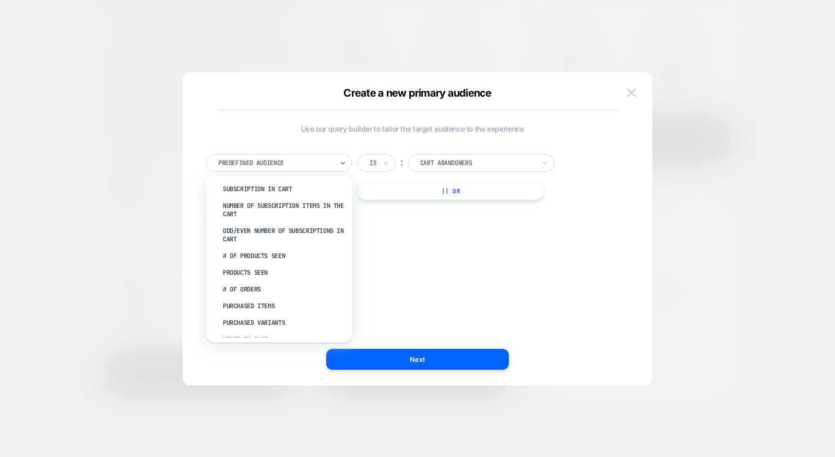
scroll to position [294, 0]
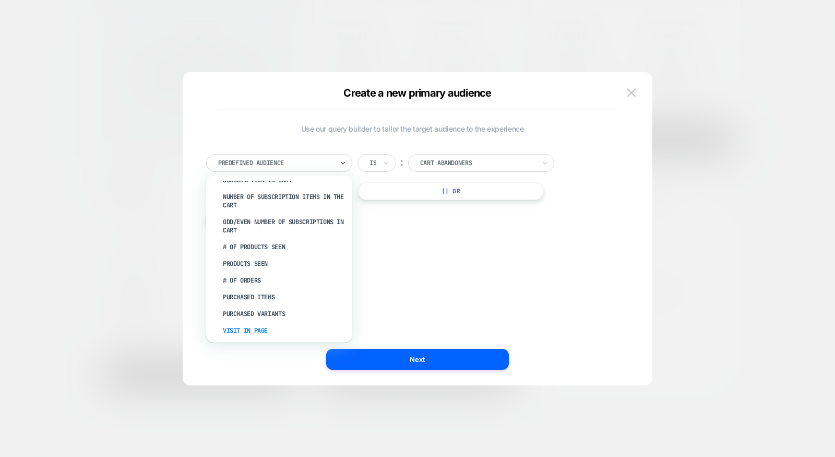
click at [259, 324] on div "Visit In Page" at bounding box center [285, 330] width 136 height 17
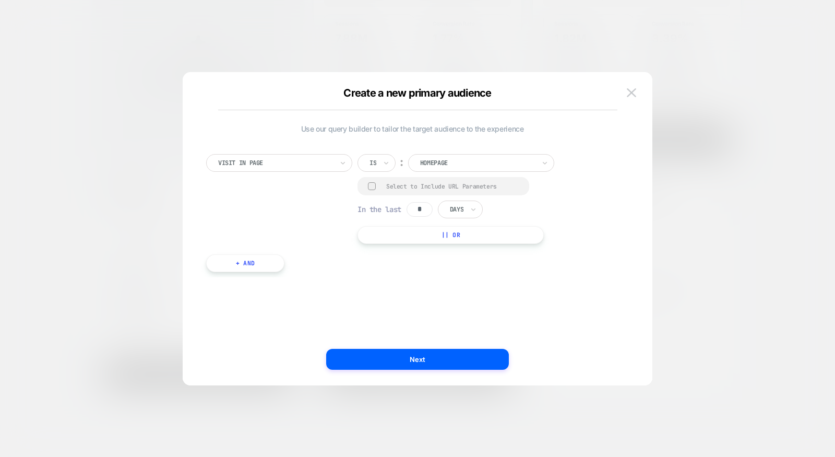
click at [390, 167] on div "Is" at bounding box center [376, 163] width 38 height 18
click at [389, 242] on div "Not contains" at bounding box center [402, 241] width 68 height 17
click at [385, 151] on div "**********" at bounding box center [412, 207] width 423 height 139
click at [385, 155] on div "Not contains" at bounding box center [393, 163] width 73 height 18
click at [383, 162] on div at bounding box center [389, 162] width 41 height 9
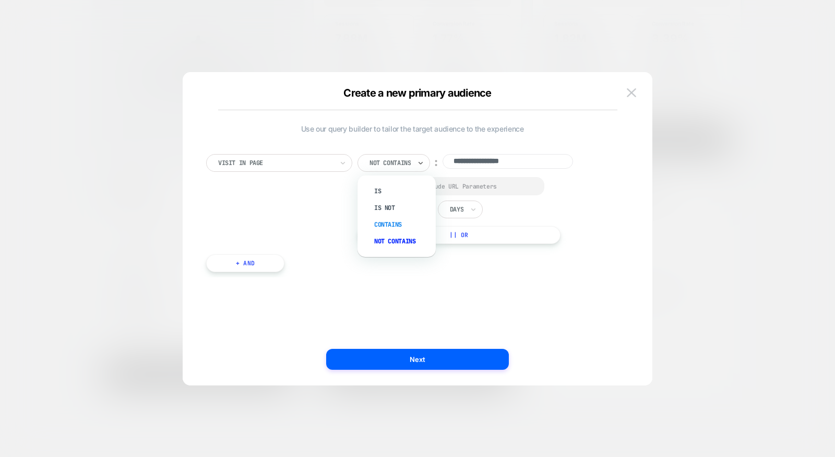
click at [384, 219] on div "Contains" at bounding box center [402, 224] width 68 height 17
click at [500, 154] on input "**********" at bounding box center [494, 161] width 130 height 15
paste input "**********"
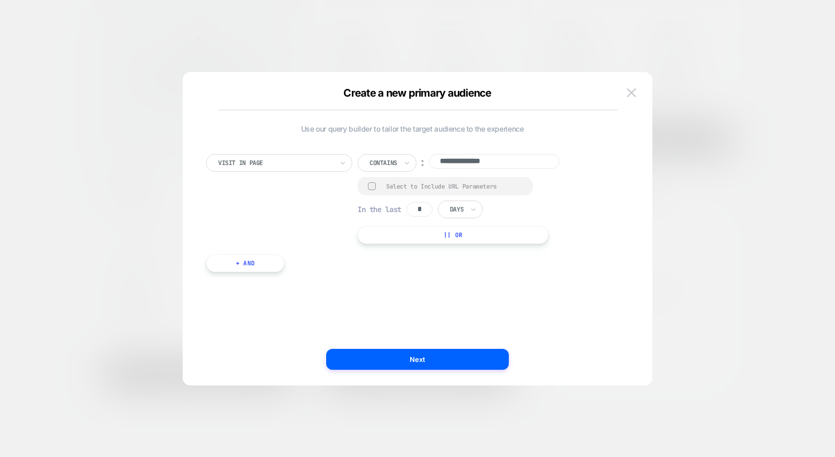
type input "**********"
click at [373, 187] on div at bounding box center [372, 186] width 8 height 8
click at [417, 361] on button "Next" at bounding box center [417, 359] width 183 height 21
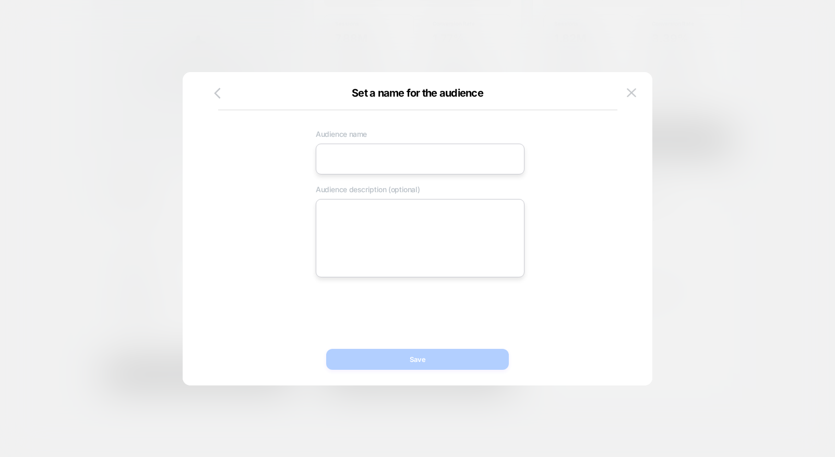
click at [391, 163] on input at bounding box center [420, 159] width 209 height 31
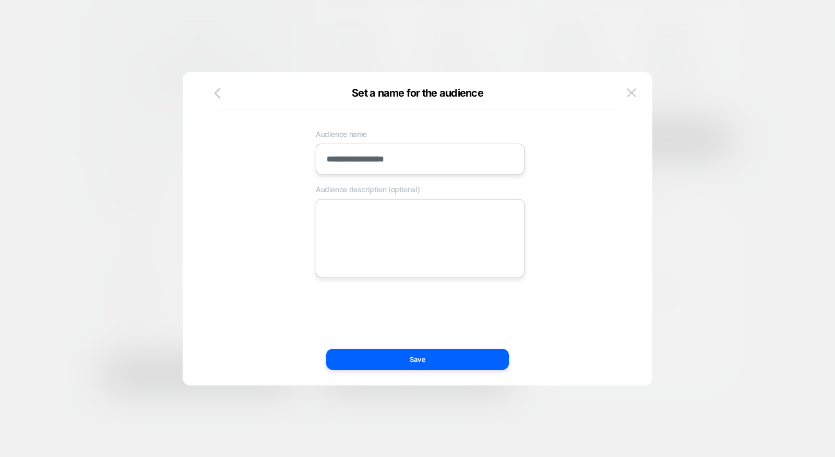
click at [387, 156] on input "**********" at bounding box center [420, 159] width 209 height 31
click at [392, 158] on input "**********" at bounding box center [420, 159] width 209 height 31
paste input
click at [433, 167] on input "**********" at bounding box center [420, 159] width 209 height 31
type input "**********"
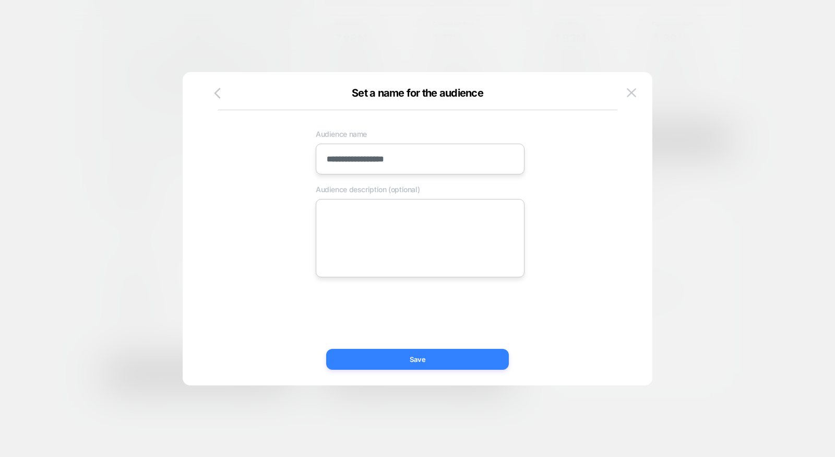
click at [415, 358] on button "Save" at bounding box center [417, 359] width 183 height 21
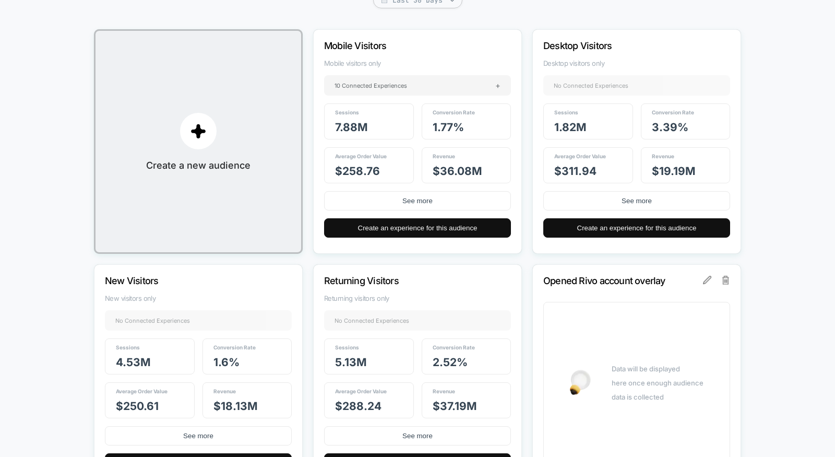
scroll to position [0, 0]
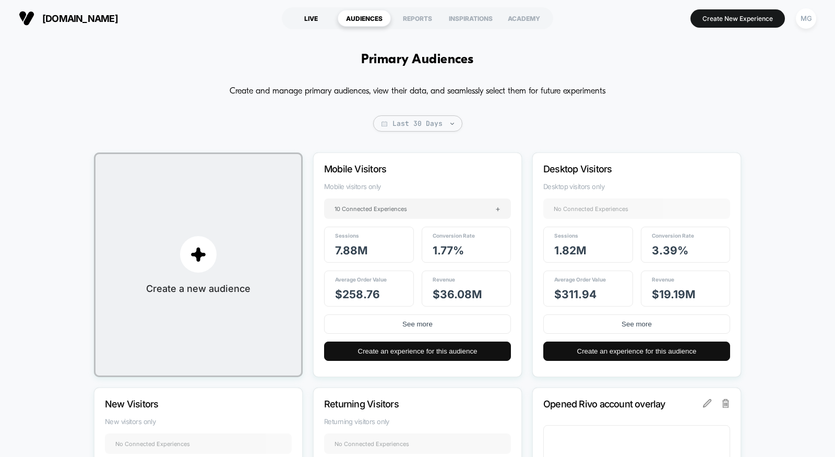
click at [309, 19] on div "LIVE" at bounding box center [310, 18] width 53 height 17
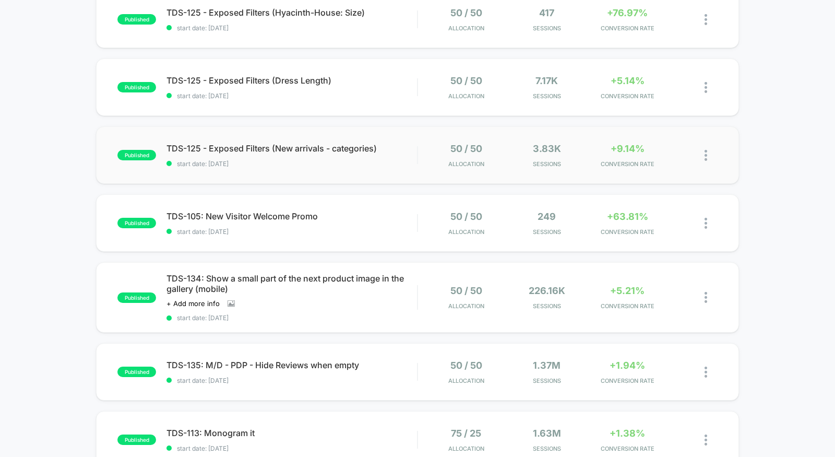
scroll to position [230, 0]
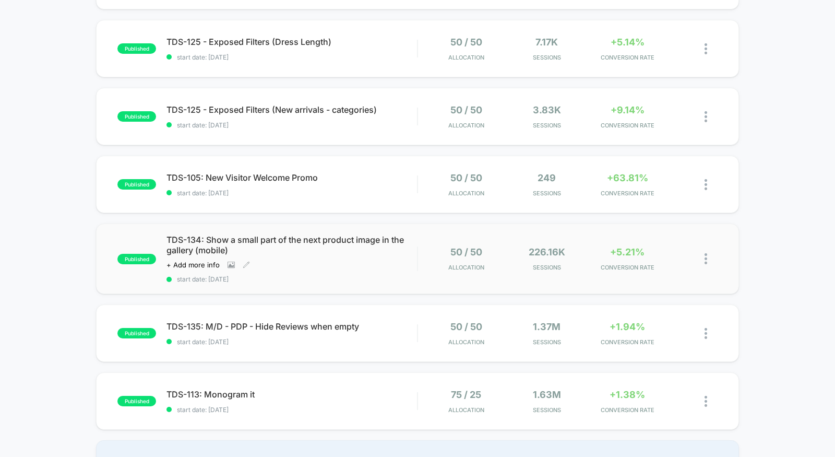
click at [361, 274] on div "TDS-134: Show a small part of the next product image in the gallery (mobile) Cl…" at bounding box center [291, 258] width 250 height 49
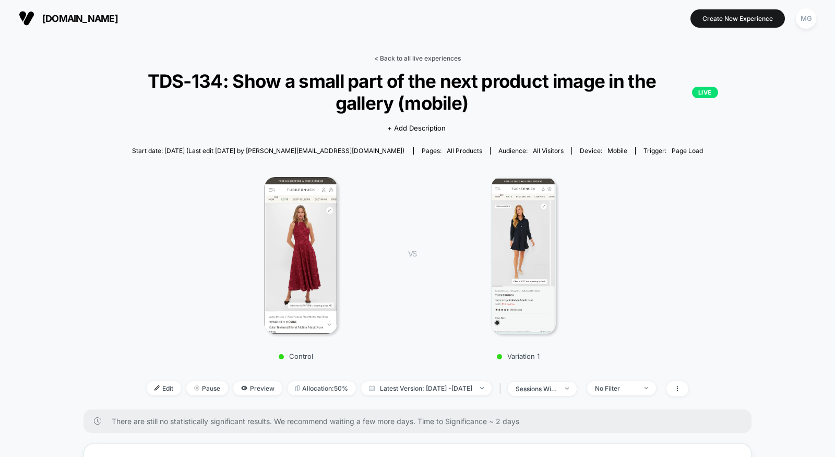
click at [446, 58] on link "< Back to all live experiences" at bounding box center [417, 58] width 87 height 8
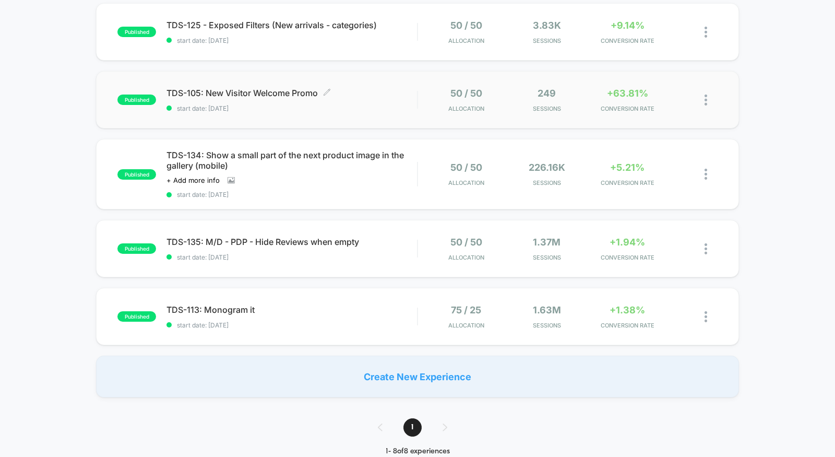
scroll to position [315, 0]
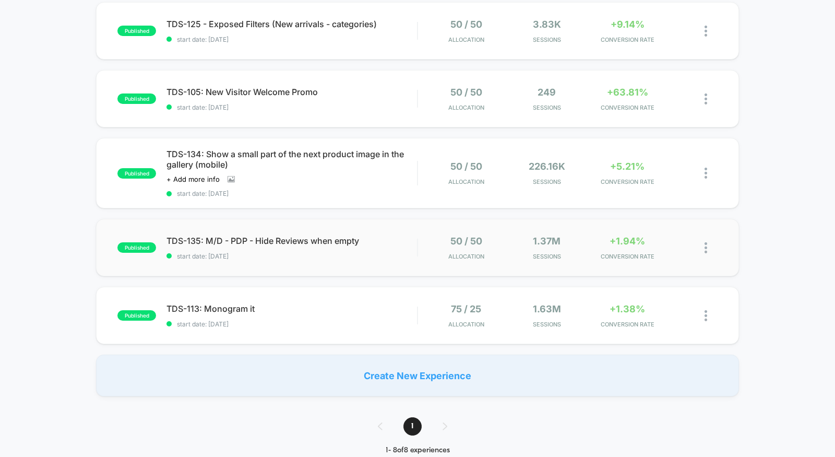
click at [334, 260] on div "published TDS-135: M/D - PDP - Hide Reviews when empty start date: [DATE] 50 / …" at bounding box center [417, 247] width 643 height 57
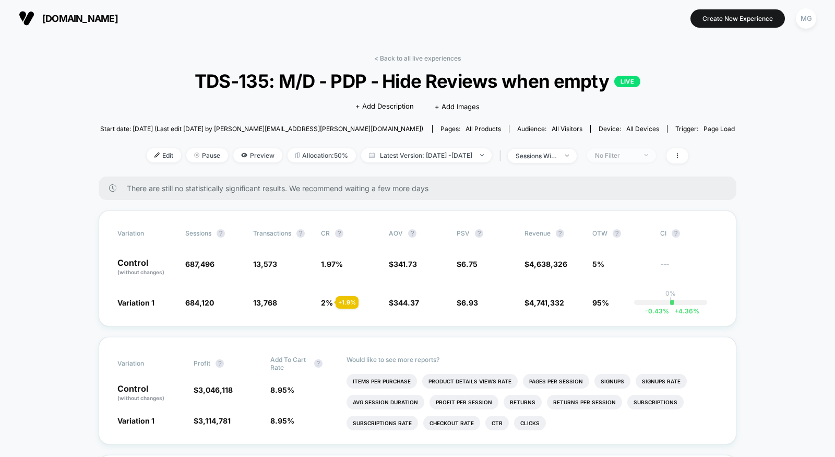
click at [637, 157] on div "No Filter" at bounding box center [616, 155] width 42 height 8
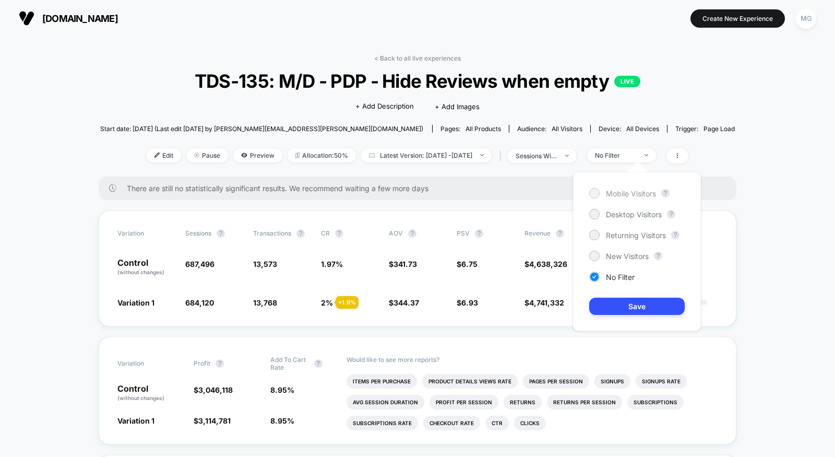
click at [610, 193] on span "Mobile Visitors" at bounding box center [631, 193] width 50 height 9
click at [612, 307] on button "Save" at bounding box center [637, 305] width 96 height 17
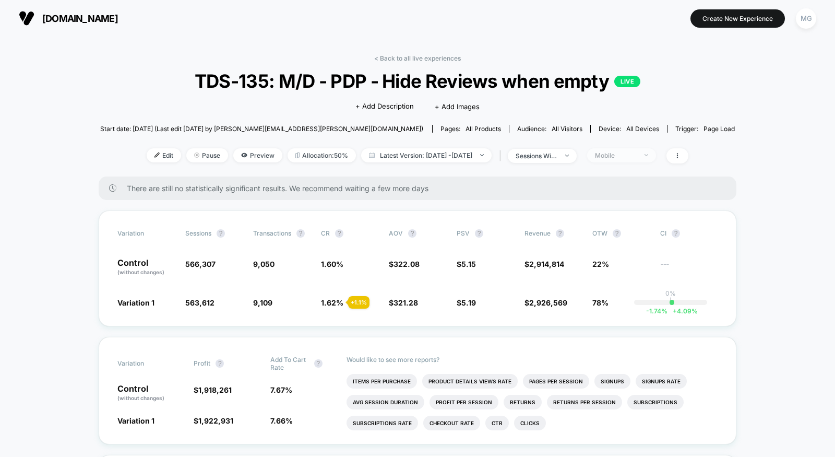
click at [656, 155] on span "Mobile" at bounding box center [621, 155] width 69 height 14
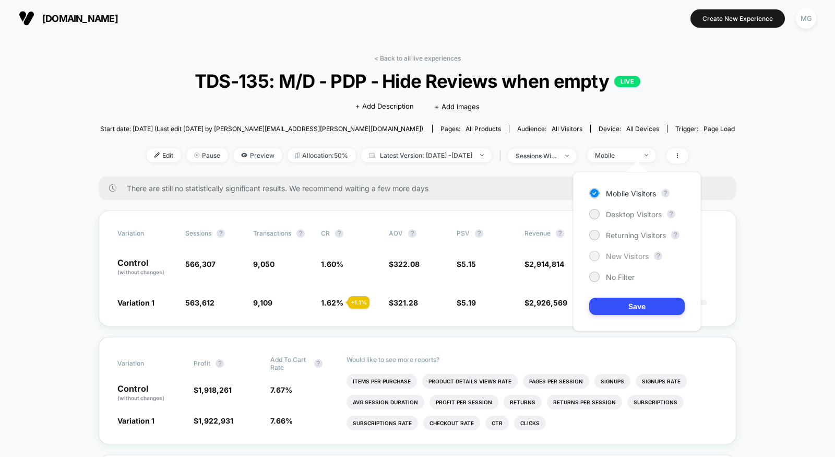
click at [620, 257] on span "New Visitors" at bounding box center [627, 256] width 43 height 9
click at [620, 296] on div "Mobile Visitors ? Desktop Visitors ? Returning Visitors ? New Visitors ? No Fil…" at bounding box center [637, 251] width 128 height 159
click at [623, 314] on div "Mobile Visitors ? Desktop Visitors ? Returning Visitors ? New Visitors ? No Fil…" at bounding box center [637, 251] width 128 height 159
click at [624, 303] on button "Save" at bounding box center [637, 305] width 96 height 17
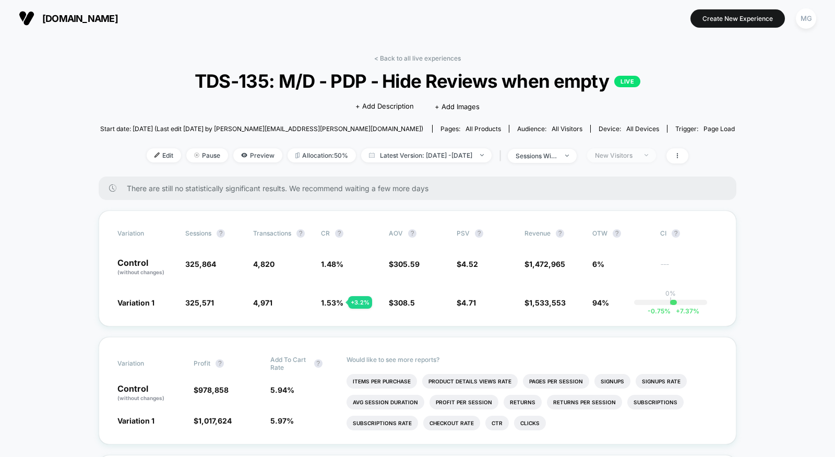
click at [637, 152] on div "New Visitors" at bounding box center [616, 155] width 42 height 8
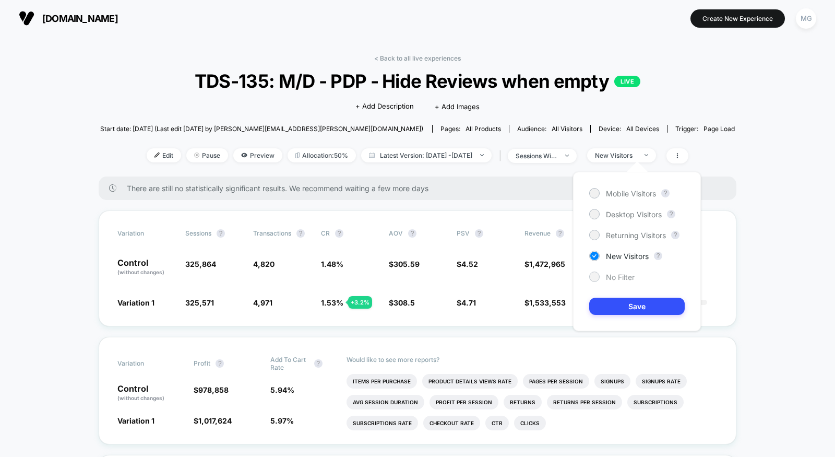
click at [604, 279] on div "No Filter" at bounding box center [611, 276] width 45 height 10
click at [607, 299] on button "Save" at bounding box center [637, 305] width 96 height 17
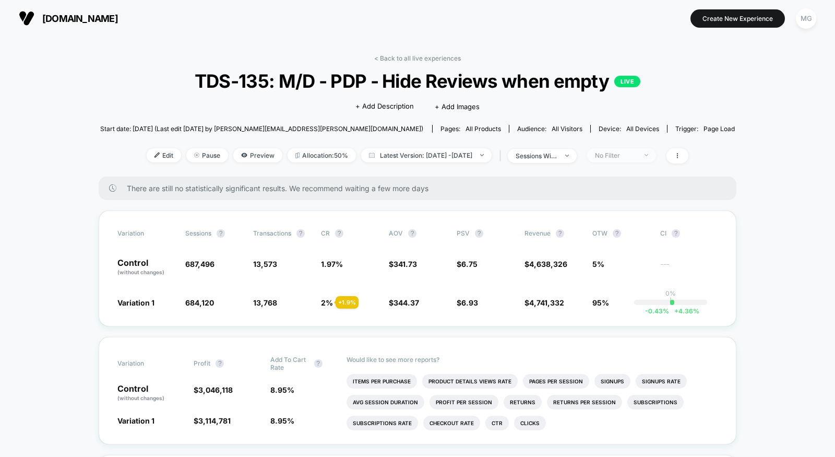
click at [637, 154] on div "No Filter" at bounding box center [616, 155] width 42 height 8
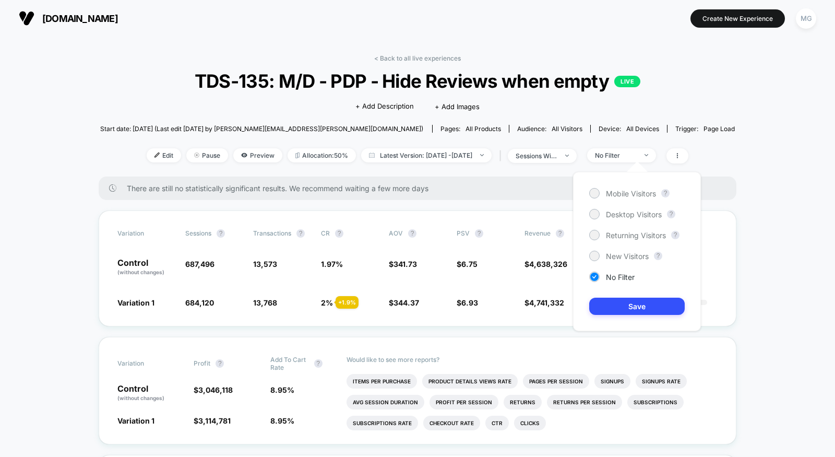
click at [695, 163] on div "Mobile Visitors ? Desktop Visitors ? Returning Visitors ? New Visitors ? No Fil…" at bounding box center [637, 251] width 149 height 180
click at [688, 160] on span at bounding box center [677, 155] width 22 height 15
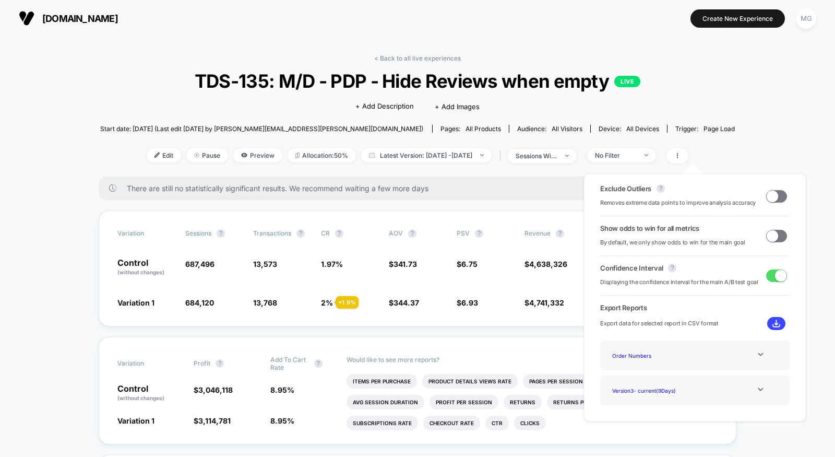
click at [772, 197] on span at bounding box center [772, 195] width 11 height 11
click at [774, 233] on span at bounding box center [776, 236] width 21 height 13
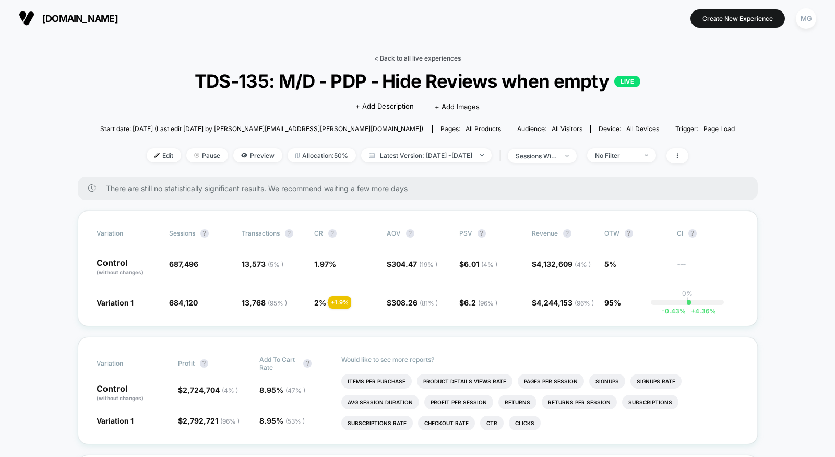
click at [433, 58] on link "< Back to all live experiences" at bounding box center [417, 58] width 87 height 8
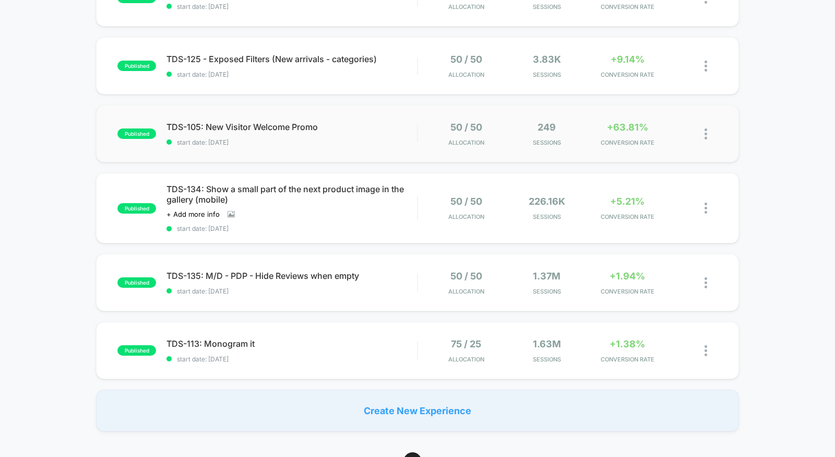
scroll to position [282, 0]
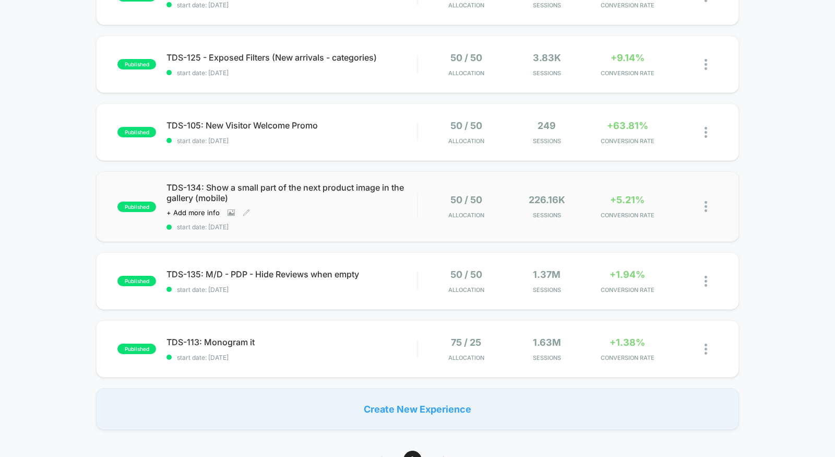
click at [320, 225] on span "start date: [DATE]" at bounding box center [291, 227] width 250 height 8
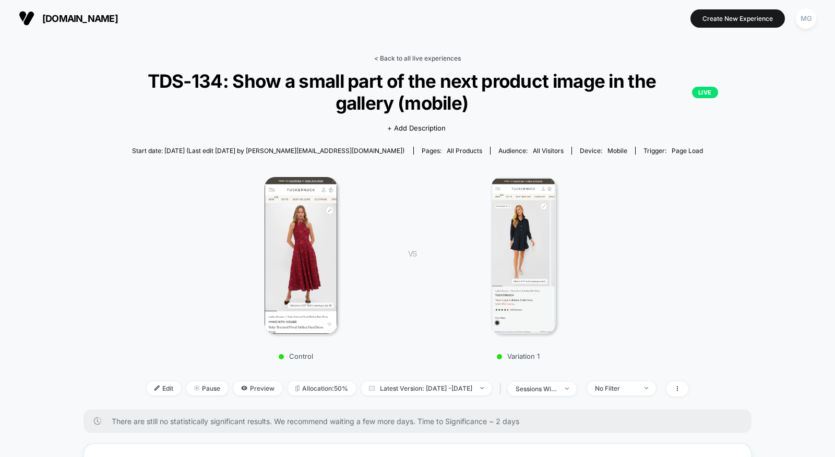
click at [445, 57] on link "< Back to all live experiences" at bounding box center [417, 58] width 87 height 8
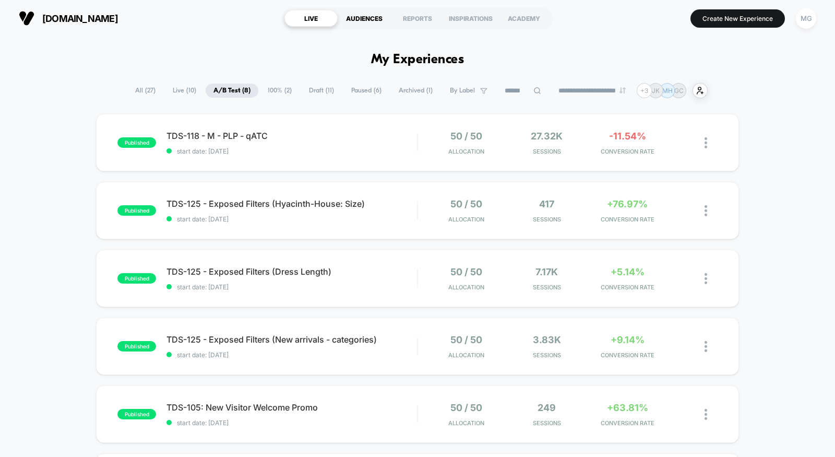
click at [370, 15] on div "AUDIENCES" at bounding box center [364, 18] width 53 height 17
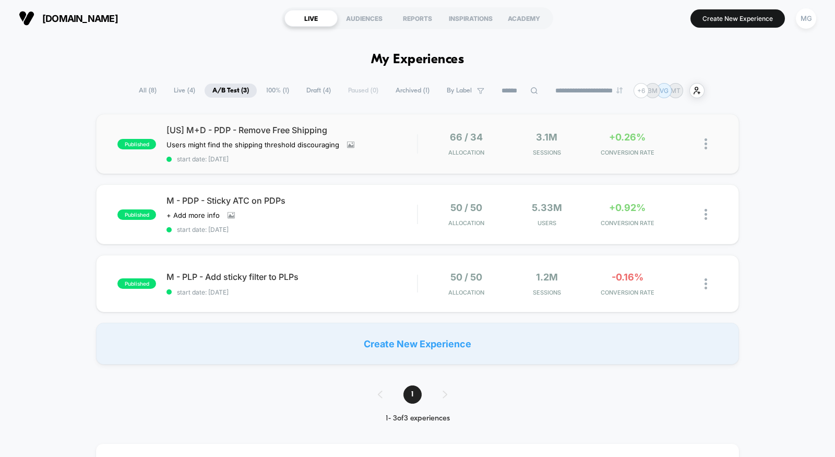
click at [308, 170] on div "published [[GEOGRAPHIC_DATA]] M+D - PDP - Remove Free Shipping Users might find…" at bounding box center [417, 144] width 643 height 60
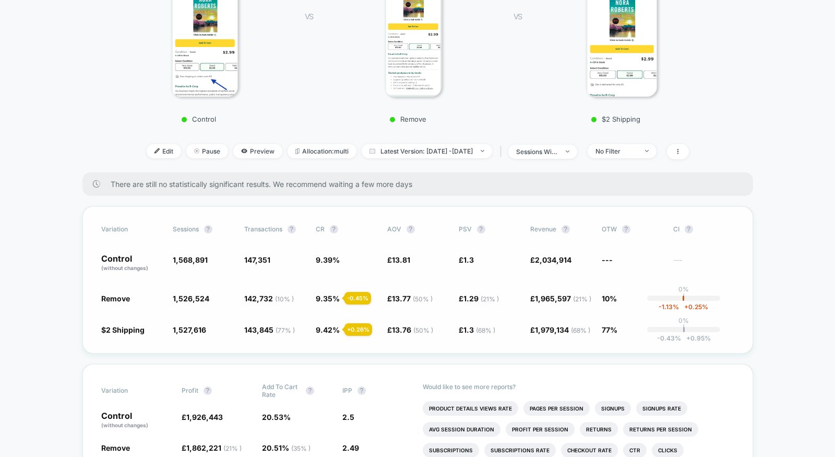
scroll to position [134, 0]
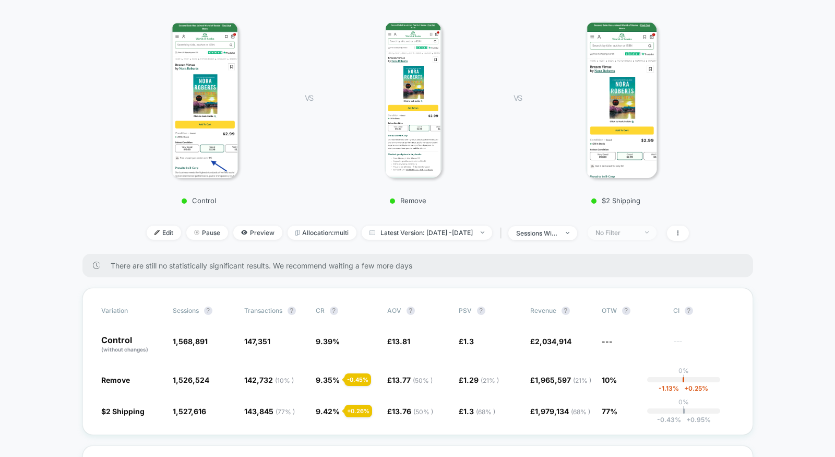
click at [637, 231] on div "No Filter" at bounding box center [616, 233] width 42 height 8
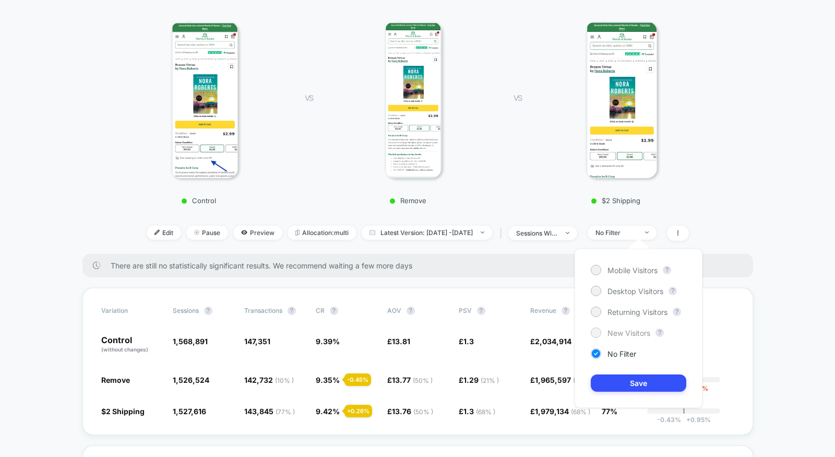
click at [615, 332] on span "New Visitors" at bounding box center [628, 332] width 43 height 9
click at [615, 272] on span "Mobile Visitors" at bounding box center [632, 270] width 50 height 9
click at [615, 388] on button "Save" at bounding box center [639, 382] width 96 height 17
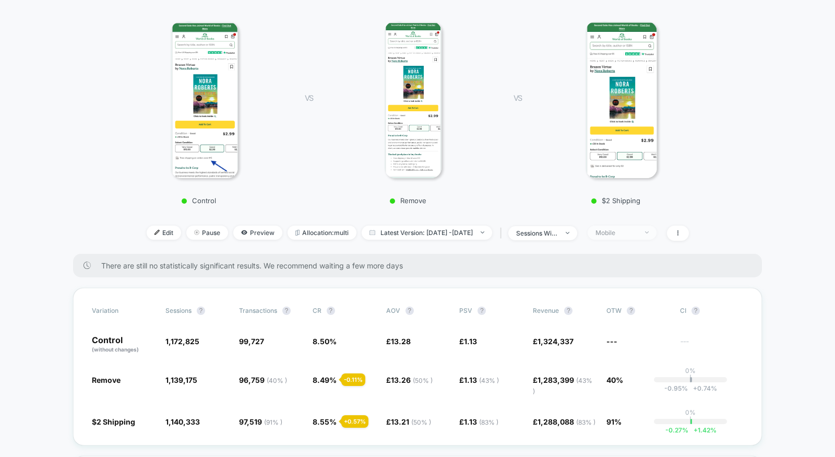
click at [632, 226] on span "Mobile" at bounding box center [622, 232] width 69 height 14
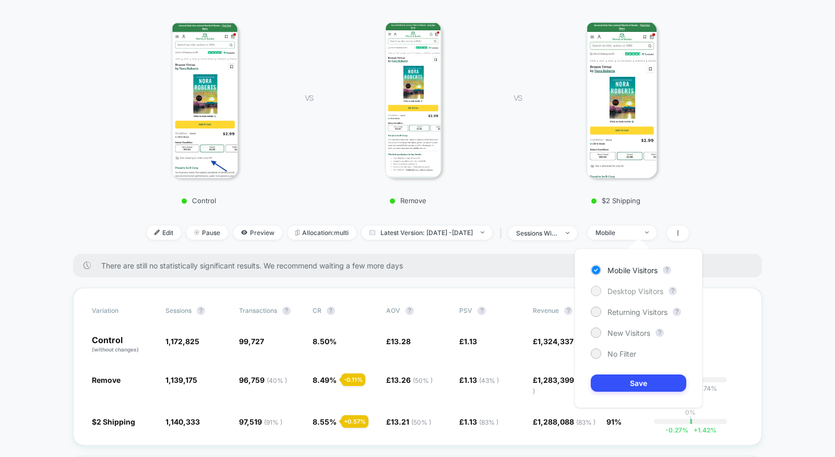
click at [629, 289] on span "Desktop Visitors" at bounding box center [635, 291] width 56 height 9
click at [607, 395] on div "Mobile Visitors ? Desktop Visitors ? Returning Visitors ? New Visitors ? No Fil…" at bounding box center [639, 327] width 128 height 159
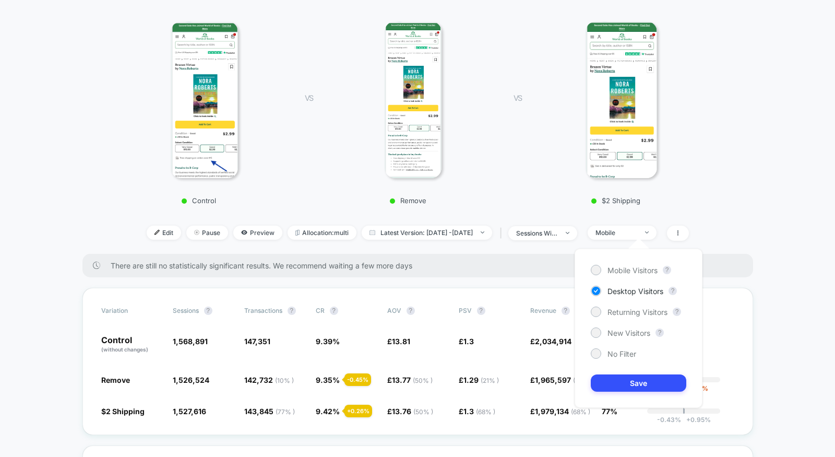
click at [616, 325] on div "Mobile Visitors ? Desktop Visitors ? Returning Visitors ? New Visitors ? No Fil…" at bounding box center [639, 327] width 128 height 159
click at [616, 329] on span "New Visitors" at bounding box center [628, 332] width 43 height 9
click at [616, 381] on button "Save" at bounding box center [639, 382] width 96 height 17
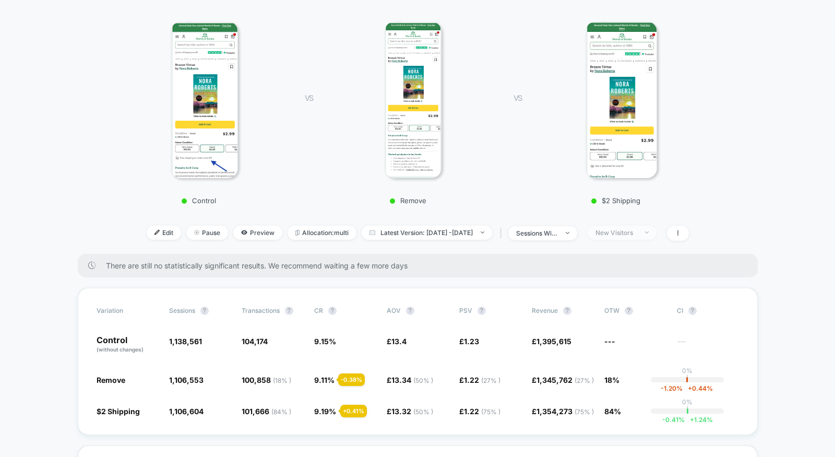
click at [636, 232] on div "New Visitors" at bounding box center [616, 233] width 42 height 8
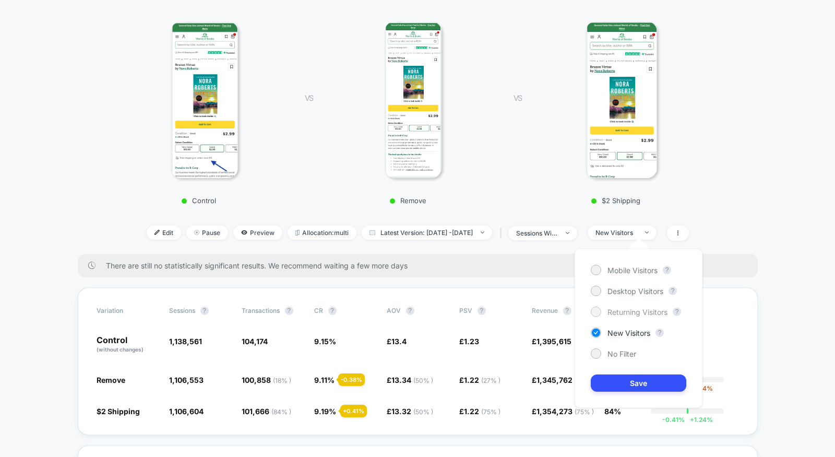
click at [622, 311] on span "Returning Visitors" at bounding box center [637, 311] width 60 height 9
click at [619, 377] on button "Save" at bounding box center [639, 382] width 96 height 17
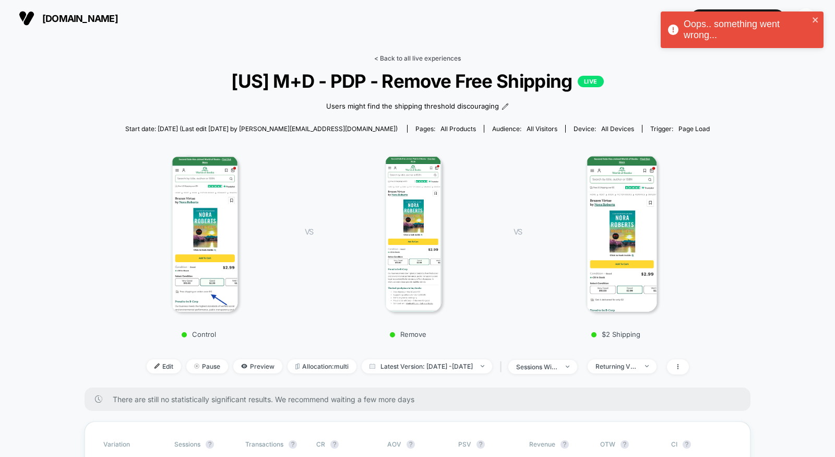
click at [414, 55] on link "< Back to all live experiences" at bounding box center [417, 58] width 87 height 8
